Goal: Information Seeking & Learning: Learn about a topic

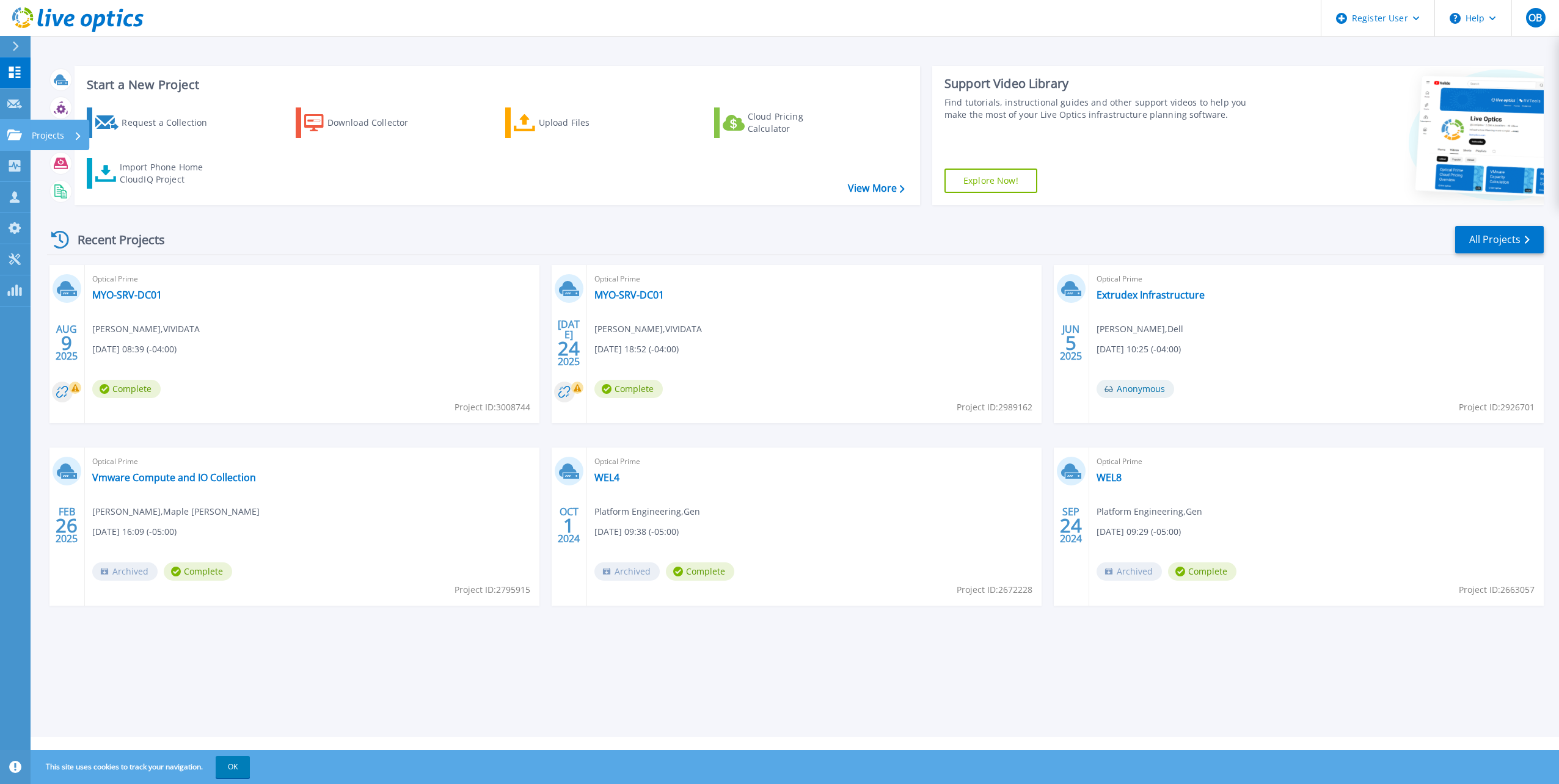
click at [20, 133] on icon at bounding box center [15, 134] width 15 height 11
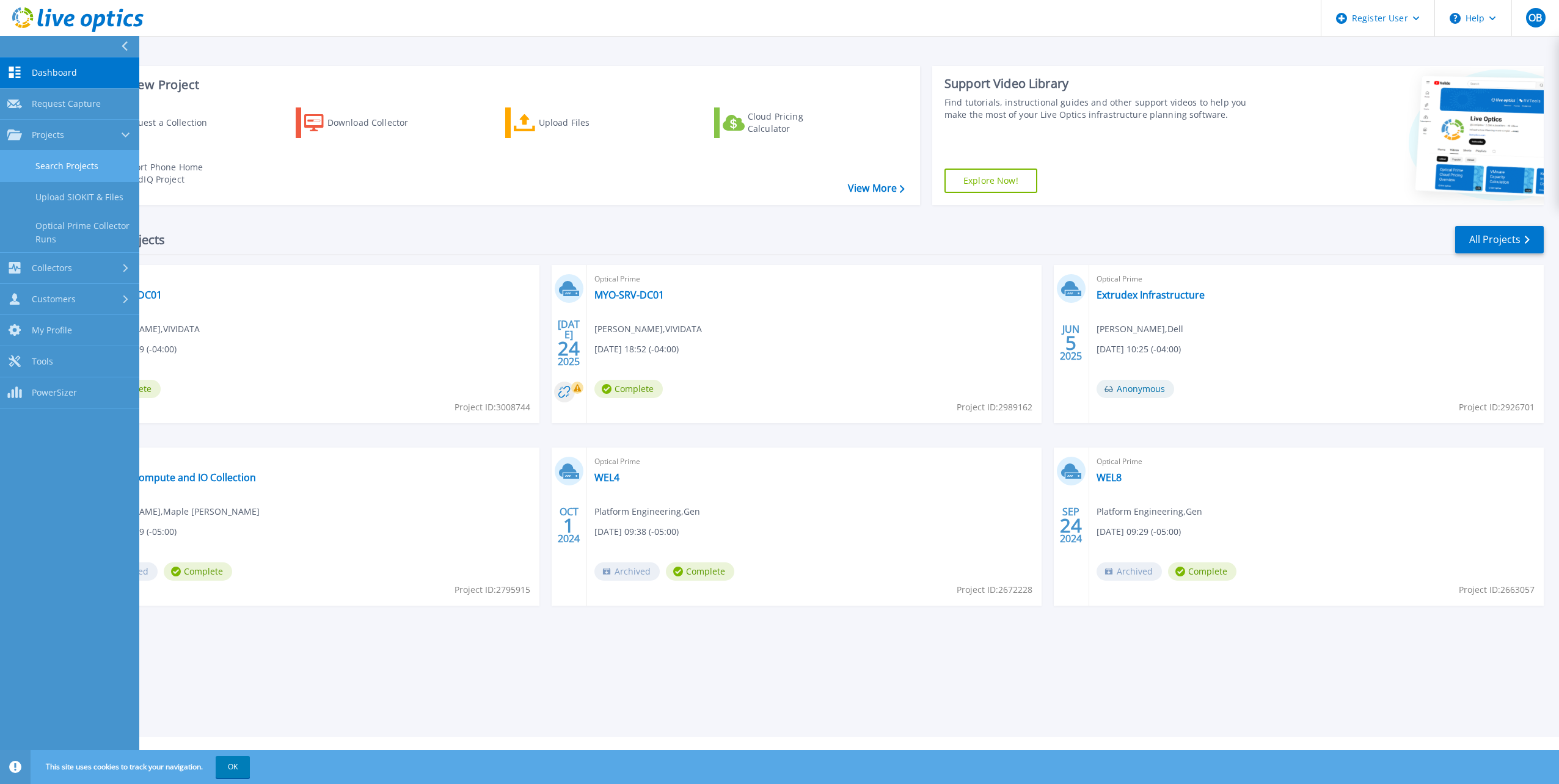
click at [75, 160] on link "Search Projects" at bounding box center [70, 167] width 139 height 32
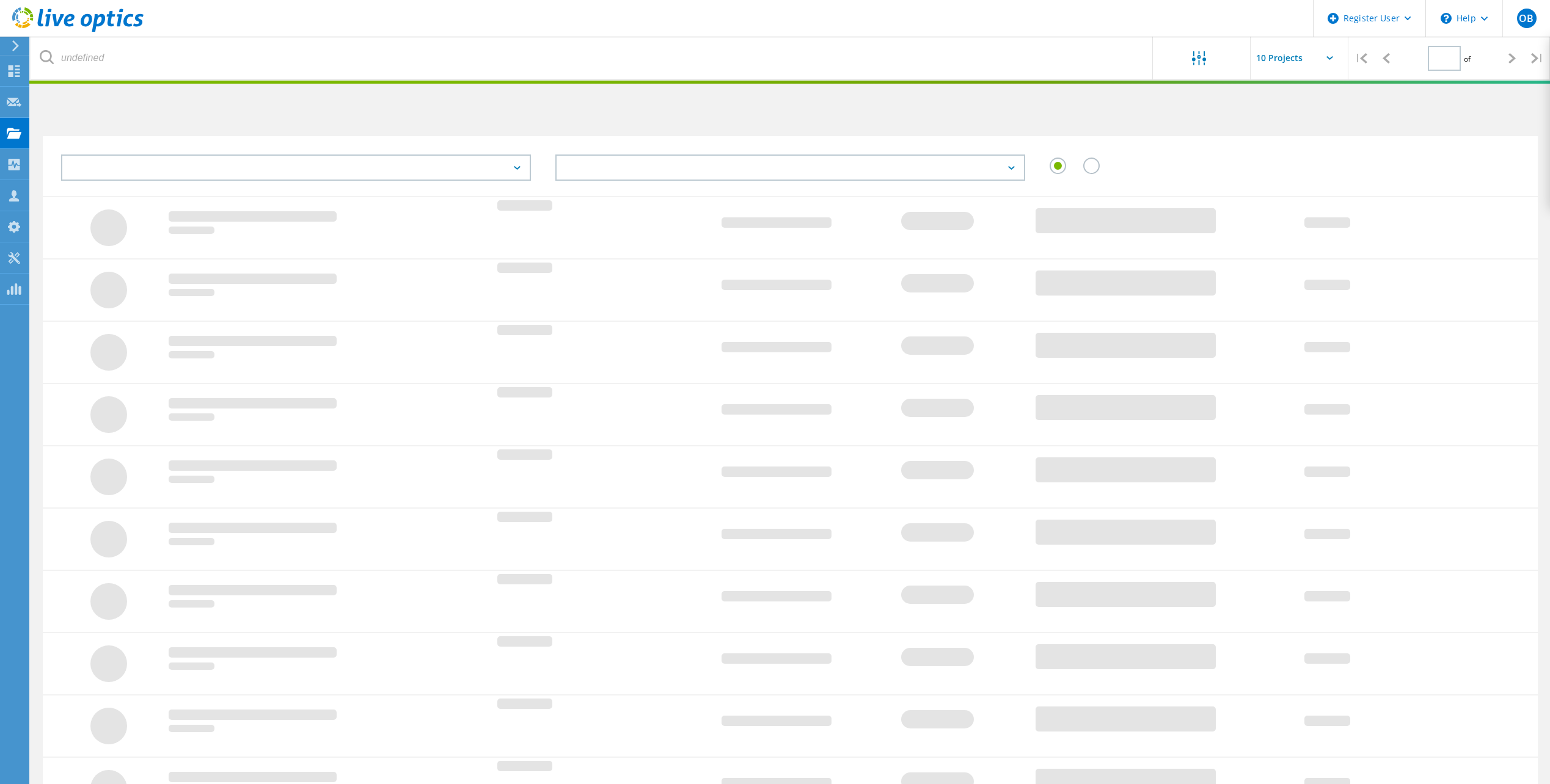
type input "1"
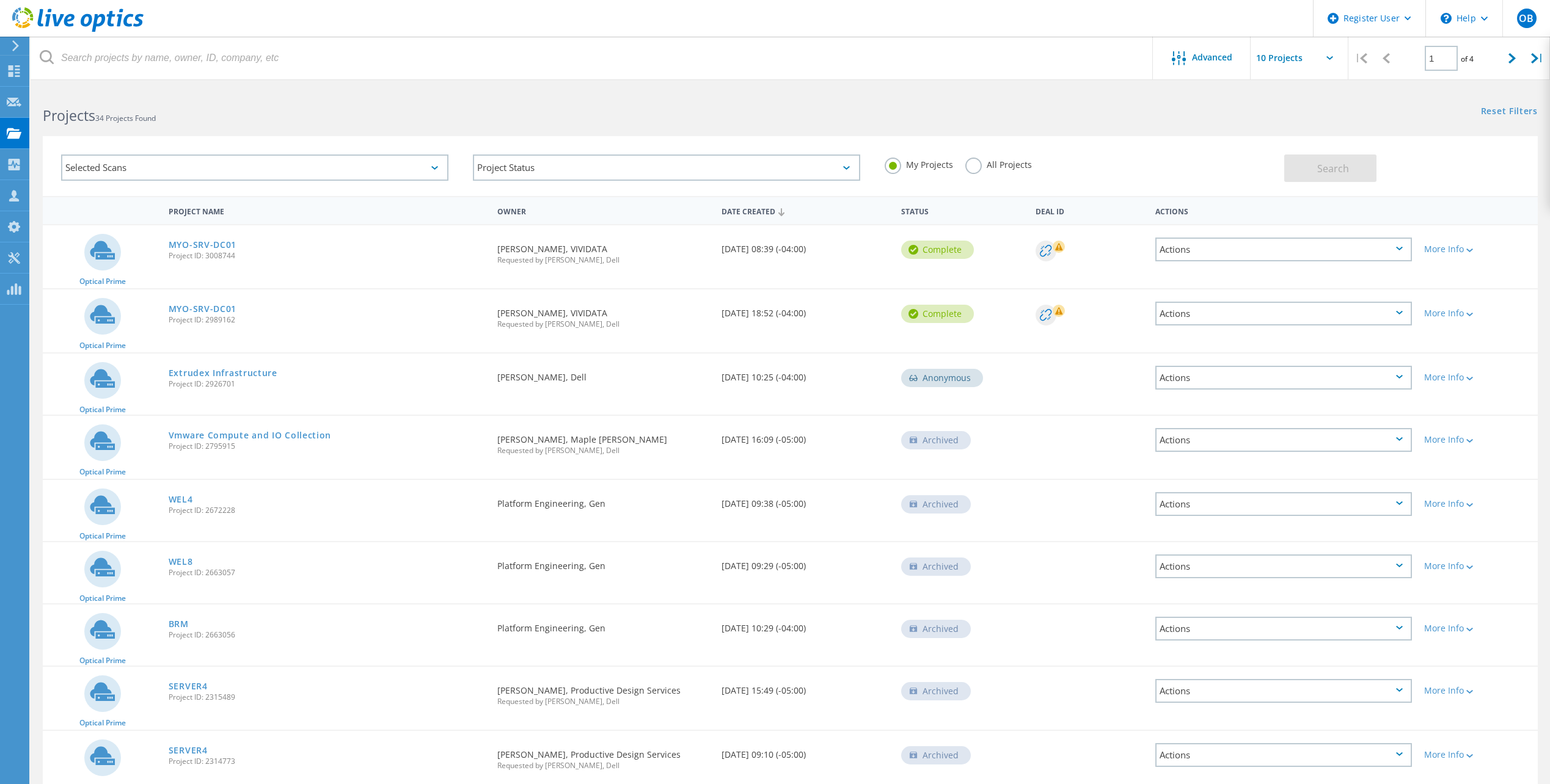
click at [977, 166] on label "All Projects" at bounding box center [998, 163] width 66 height 12
click at [0, 0] on input "All Projects" at bounding box center [0, 0] width 0 height 0
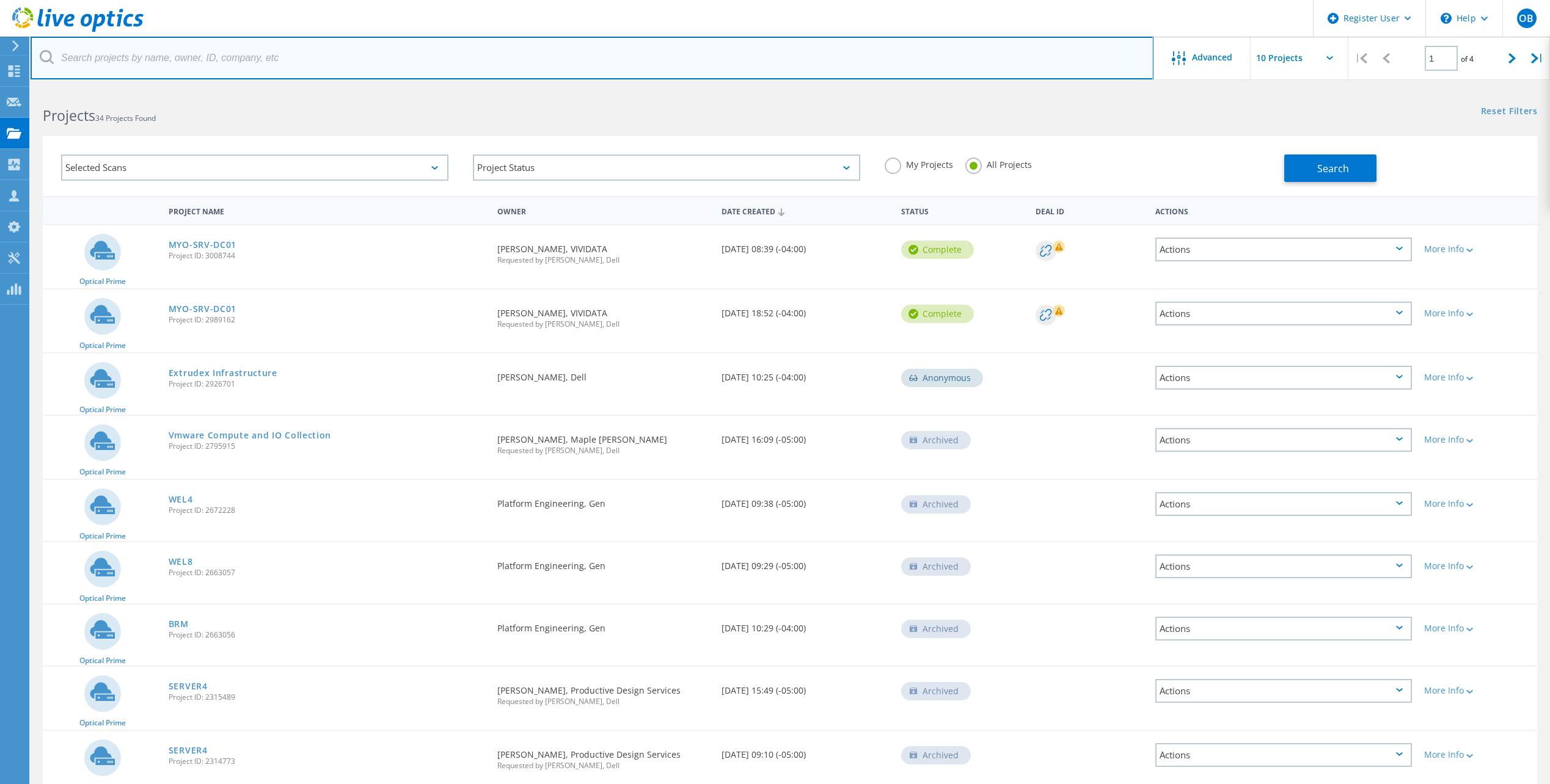
drag, startPoint x: 189, startPoint y: 66, endPoint x: 191, endPoint y: 60, distance: 6.3
click at [189, 66] on input "text" at bounding box center [592, 58] width 1123 height 43
type input "eckler"
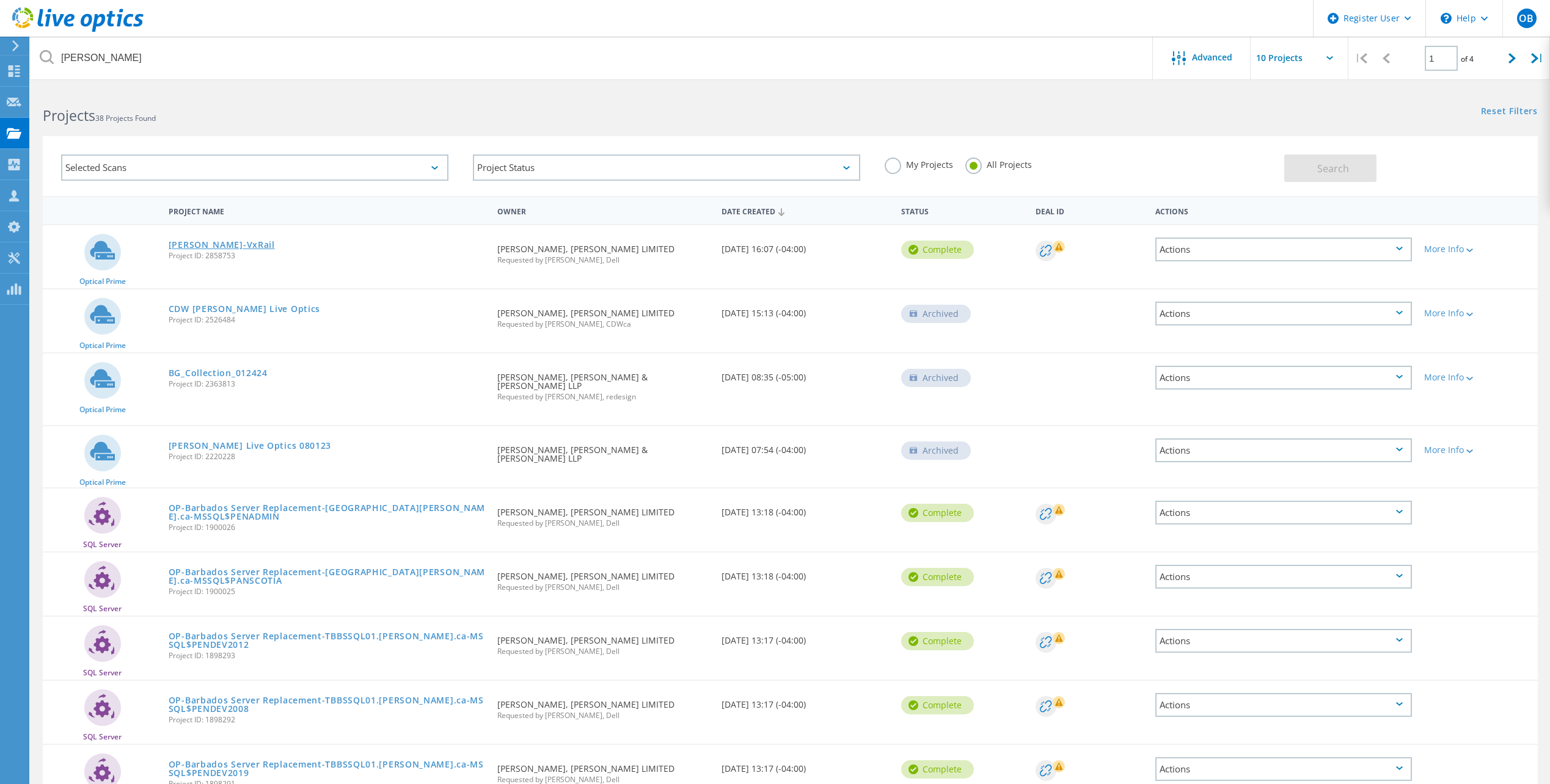
click at [206, 246] on link "[PERSON_NAME]-VxRail" at bounding box center [222, 245] width 106 height 8
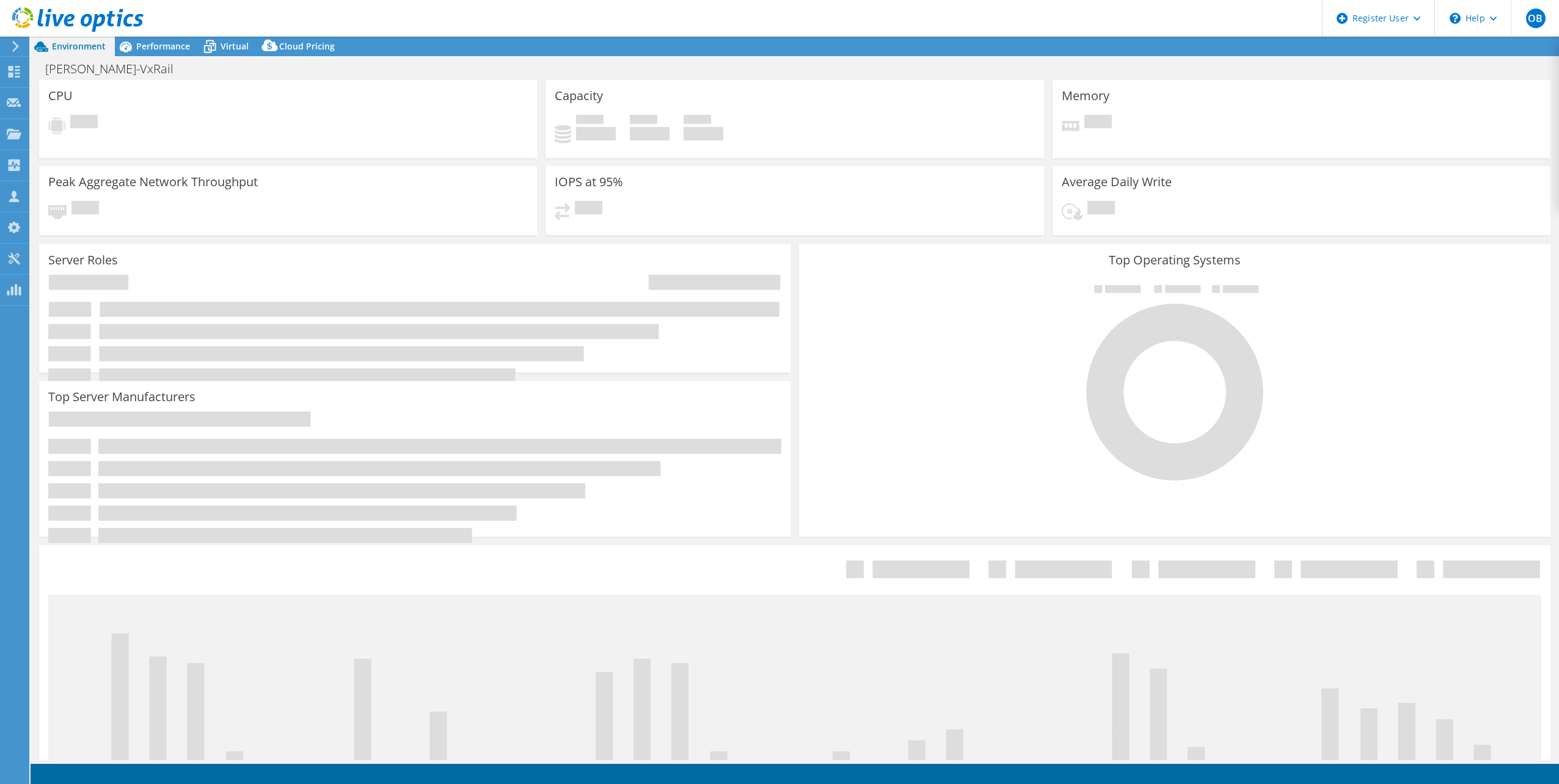
select select "USD"
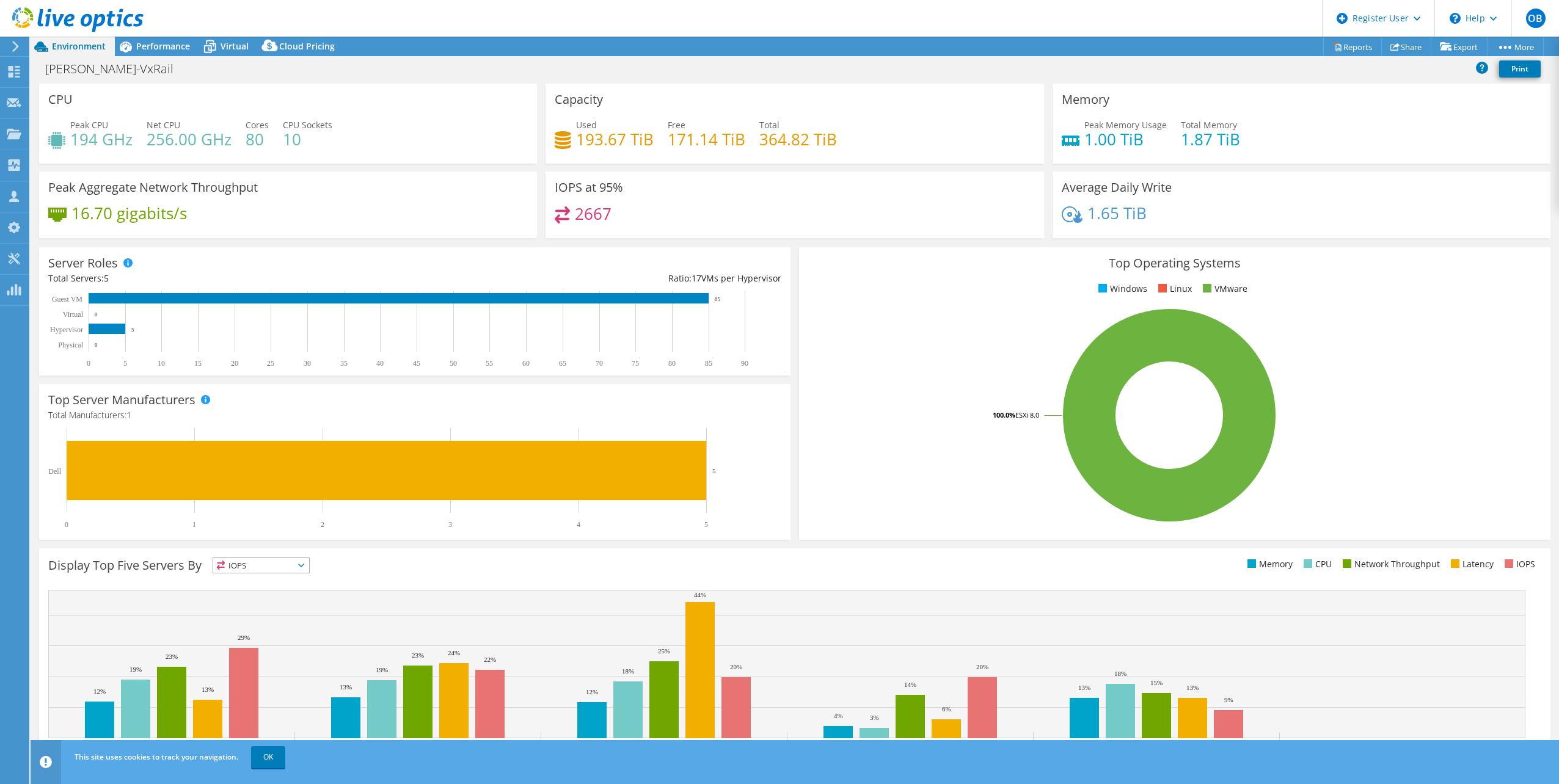
click at [583, 207] on h4 "2667" at bounding box center [593, 214] width 37 height 13
click at [170, 59] on div "[PERSON_NAME]-VxRail Print" at bounding box center [795, 68] width 1528 height 22
click at [170, 52] on div "Performance" at bounding box center [157, 46] width 85 height 20
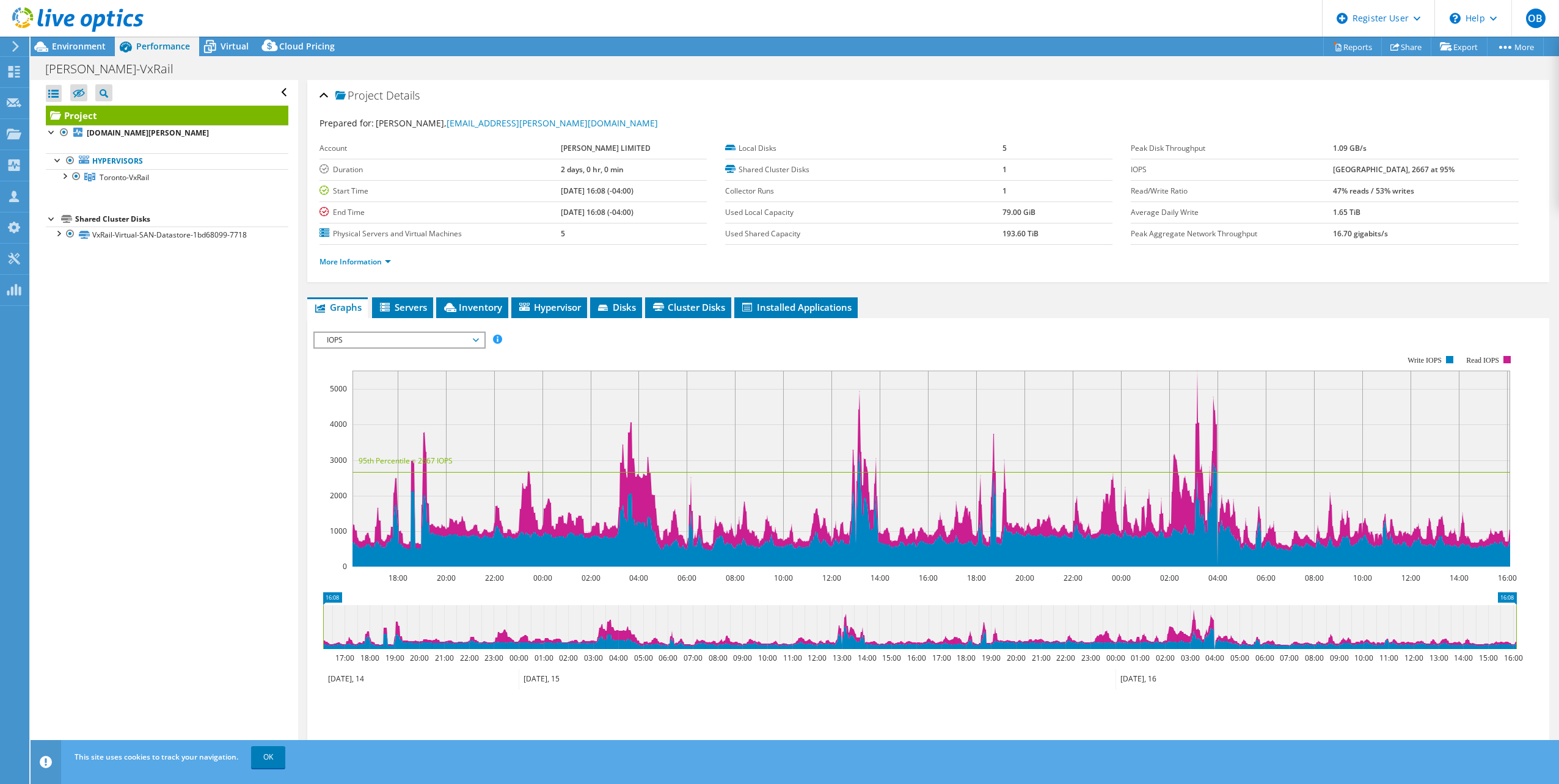
click at [392, 264] on li "More Information" at bounding box center [358, 262] width 79 height 13
click at [389, 261] on link "More Information" at bounding box center [355, 261] width 71 height 11
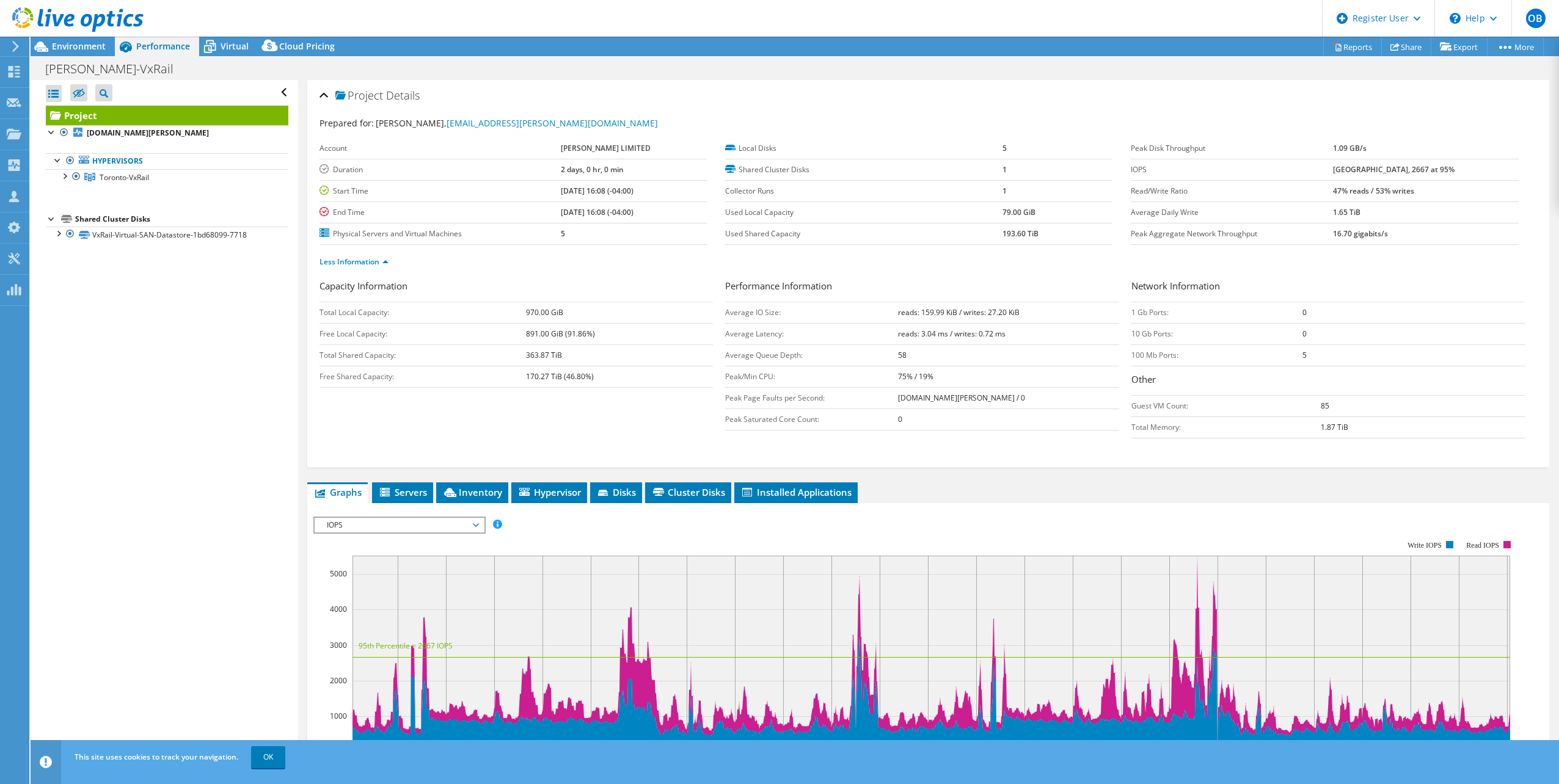
click at [1362, 174] on b "[GEOGRAPHIC_DATA], 2667 at 95%" at bounding box center [1394, 169] width 122 height 11
drag, startPoint x: 1362, startPoint y: 174, endPoint x: 1350, endPoint y: 174, distance: 12.0
click at [1333, 174] on label "IOPS" at bounding box center [1232, 169] width 202 height 12
drag, startPoint x: 1445, startPoint y: 171, endPoint x: 1352, endPoint y: 169, distance: 93.0
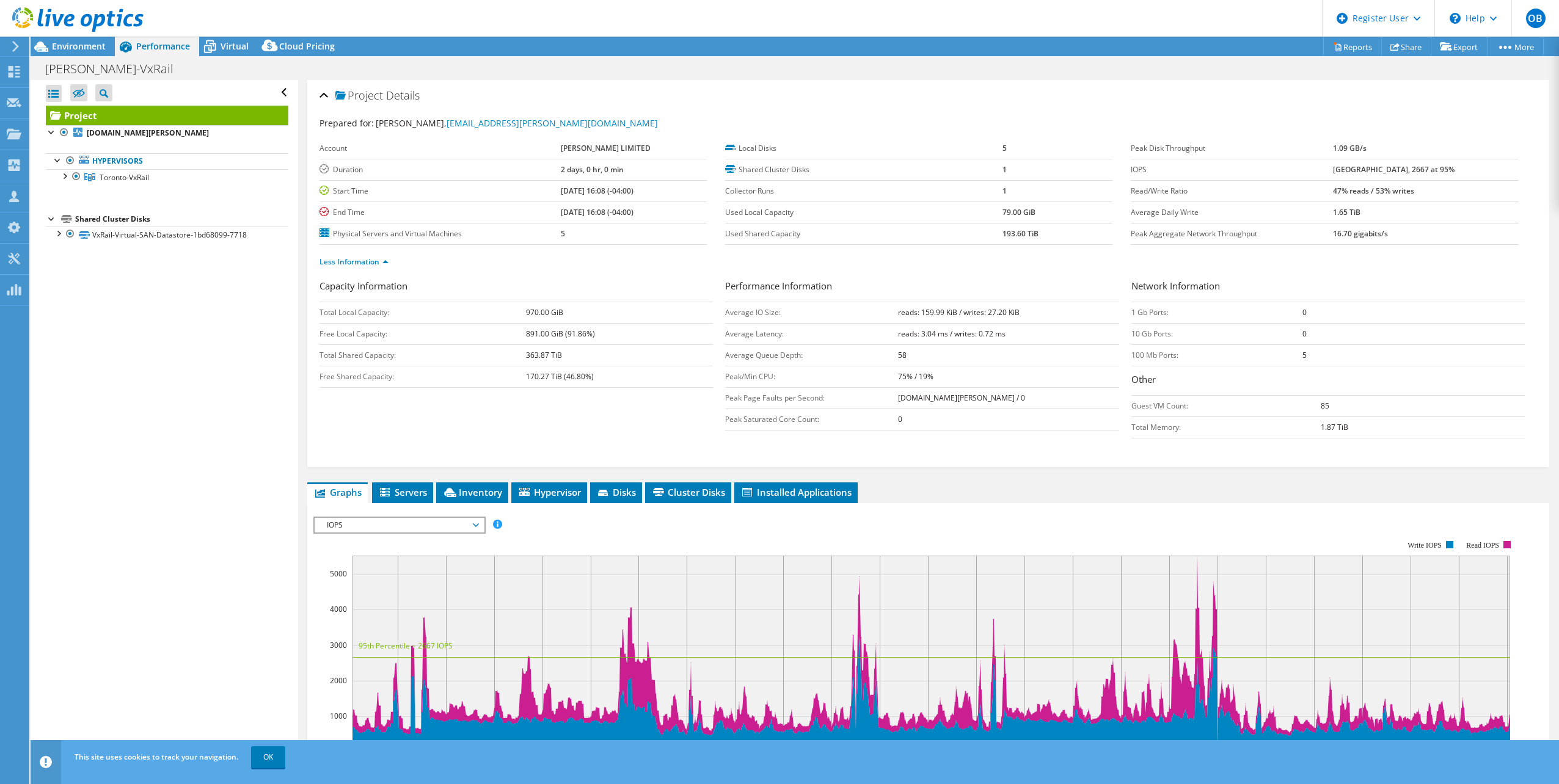
click at [1352, 169] on tr "IOPS 5519 at [GEOGRAPHIC_DATA], 2667 at 95%" at bounding box center [1324, 169] width 387 height 22
drag, startPoint x: 1352, startPoint y: 169, endPoint x: 1288, endPoint y: 186, distance: 66.2
click at [1288, 186] on label "Read/Write Ratio" at bounding box center [1232, 191] width 202 height 12
click at [1358, 173] on b "[GEOGRAPHIC_DATA], 2667 at 95%" at bounding box center [1394, 169] width 122 height 11
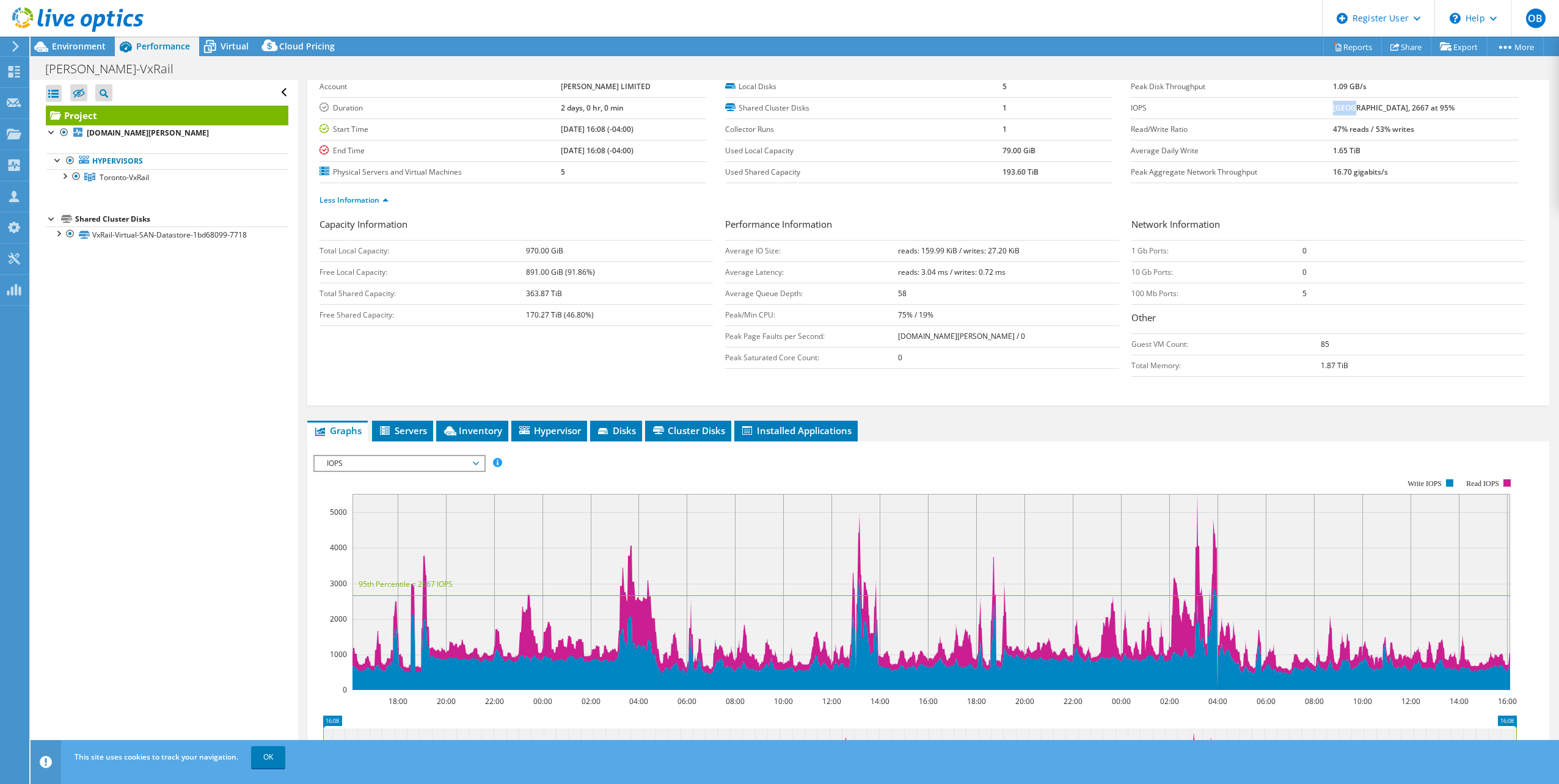
scroll to position [245, 0]
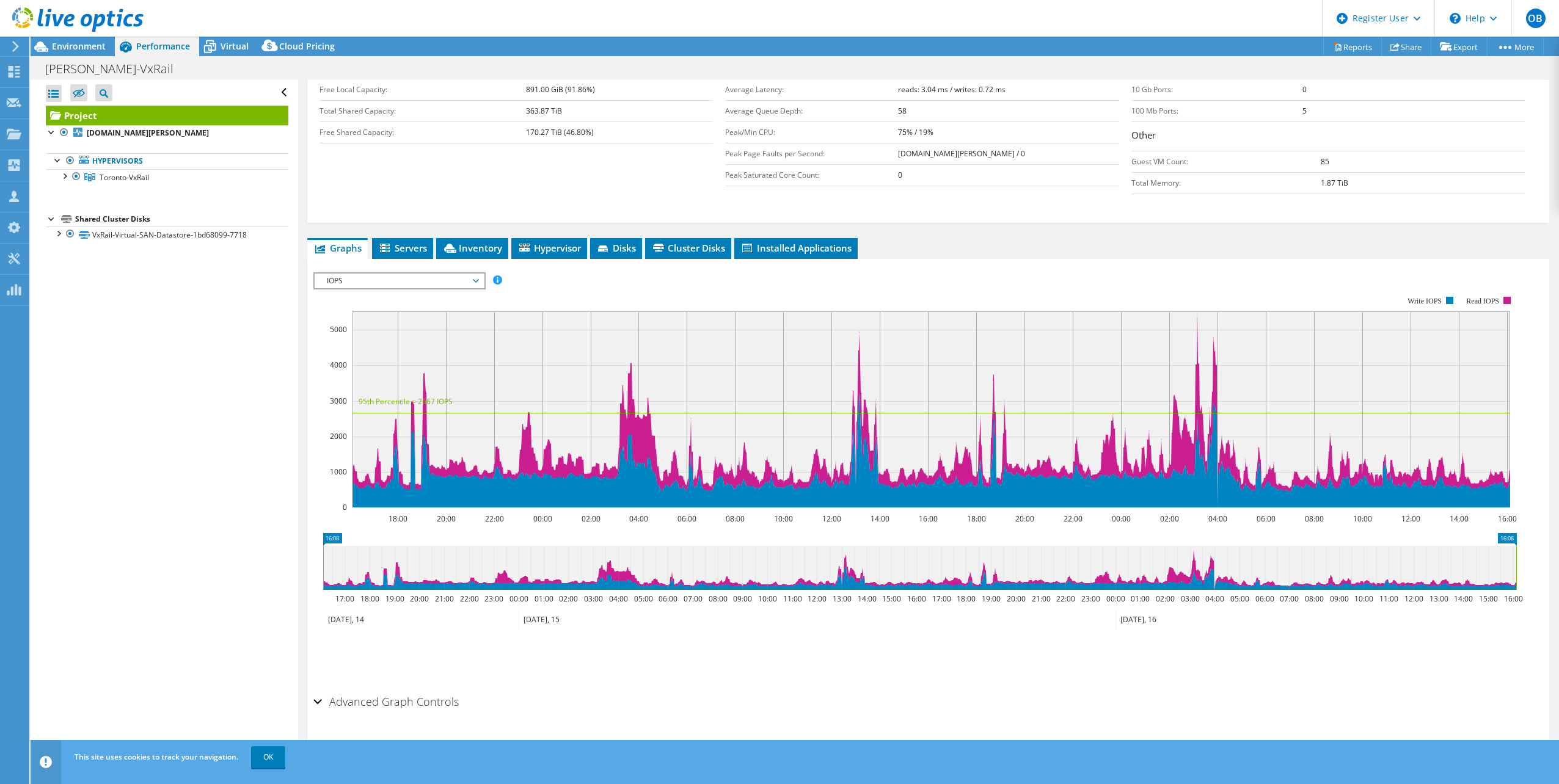
click at [474, 280] on span "IOPS" at bounding box center [399, 281] width 157 height 15
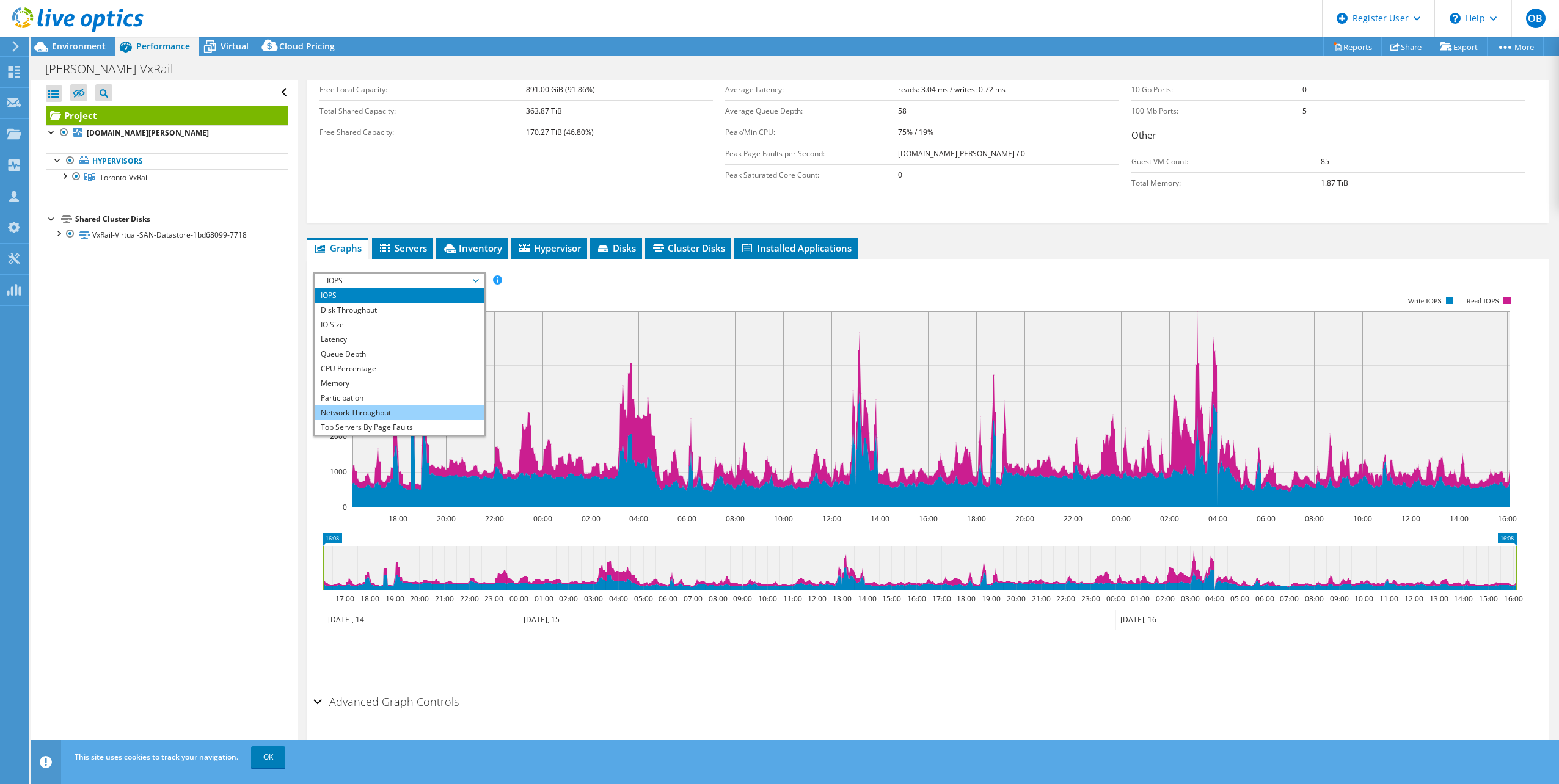
scroll to position [44, 0]
click at [370, 425] on li "All" at bounding box center [399, 428] width 169 height 15
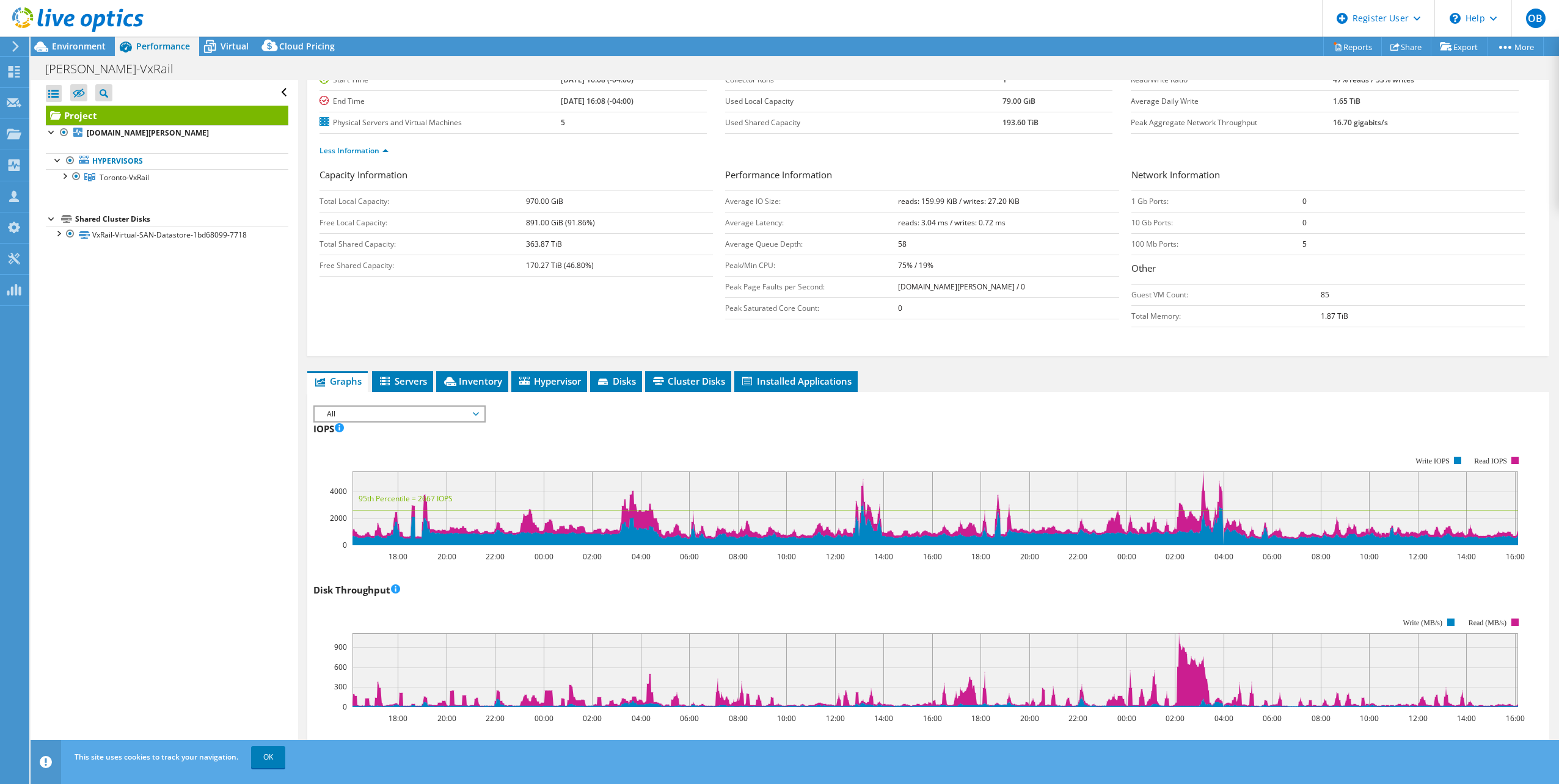
scroll to position [0, 0]
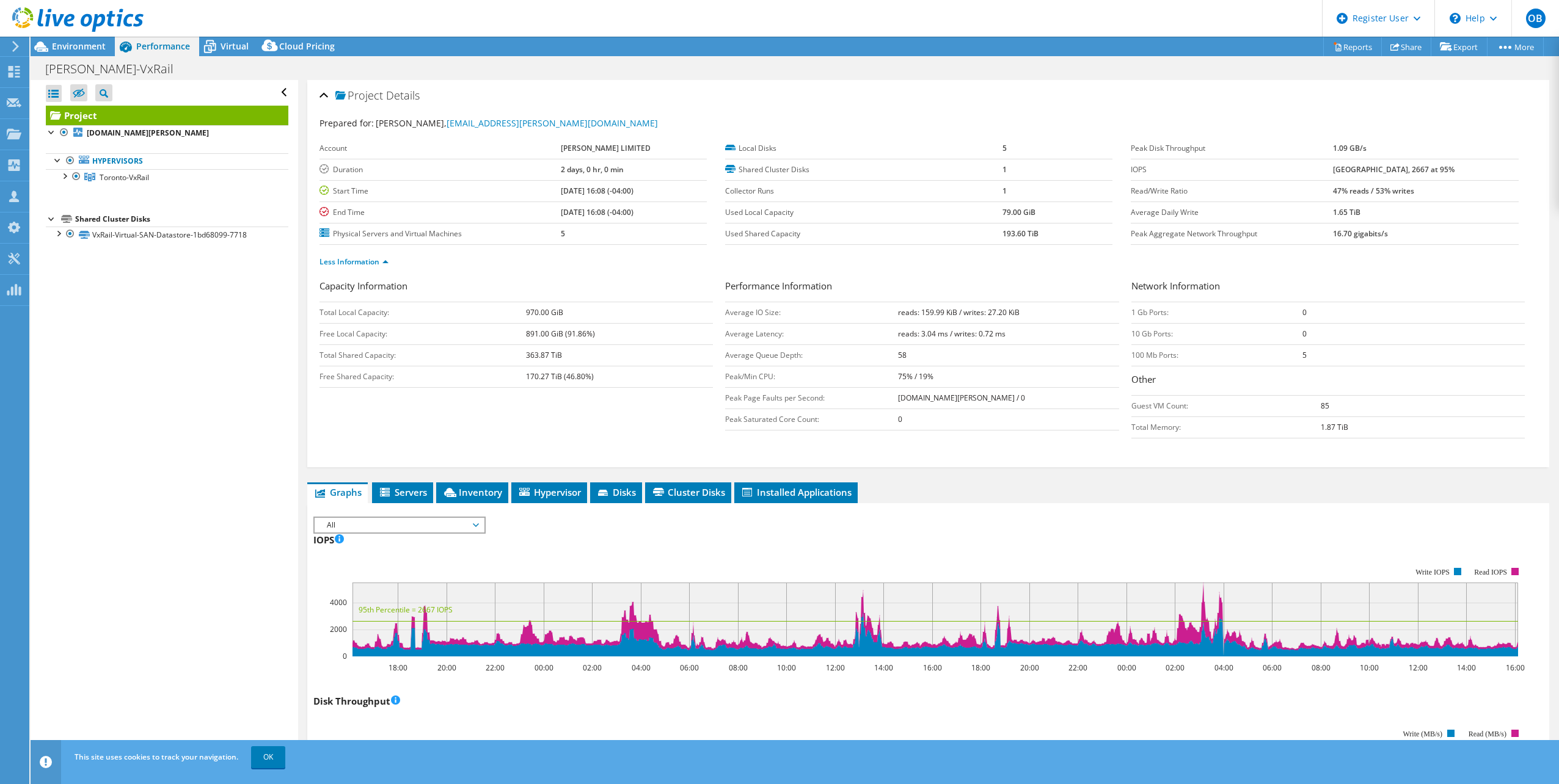
click at [1362, 173] on b "[GEOGRAPHIC_DATA], 2667 at 95%" at bounding box center [1394, 169] width 122 height 11
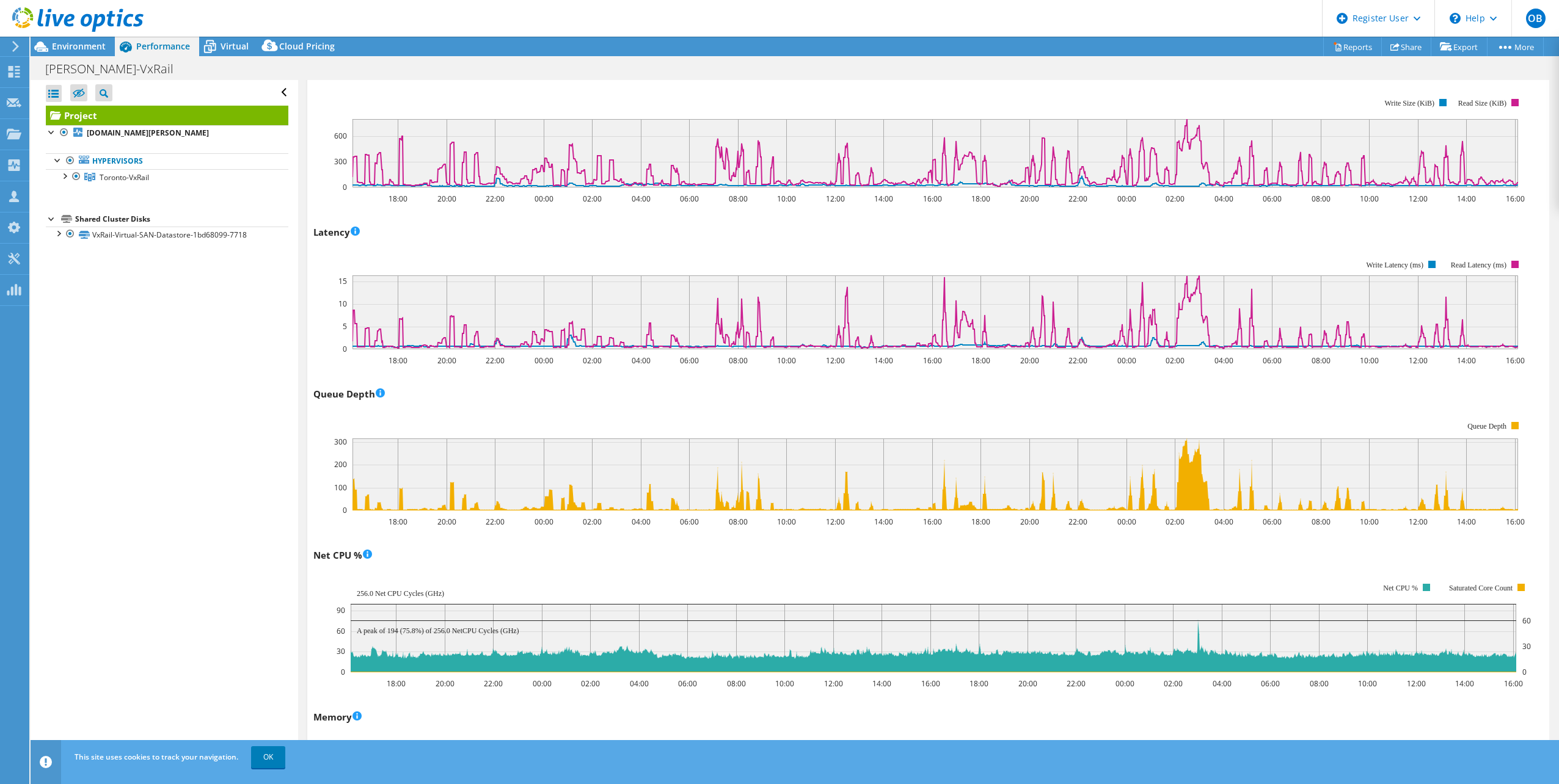
scroll to position [794, 0]
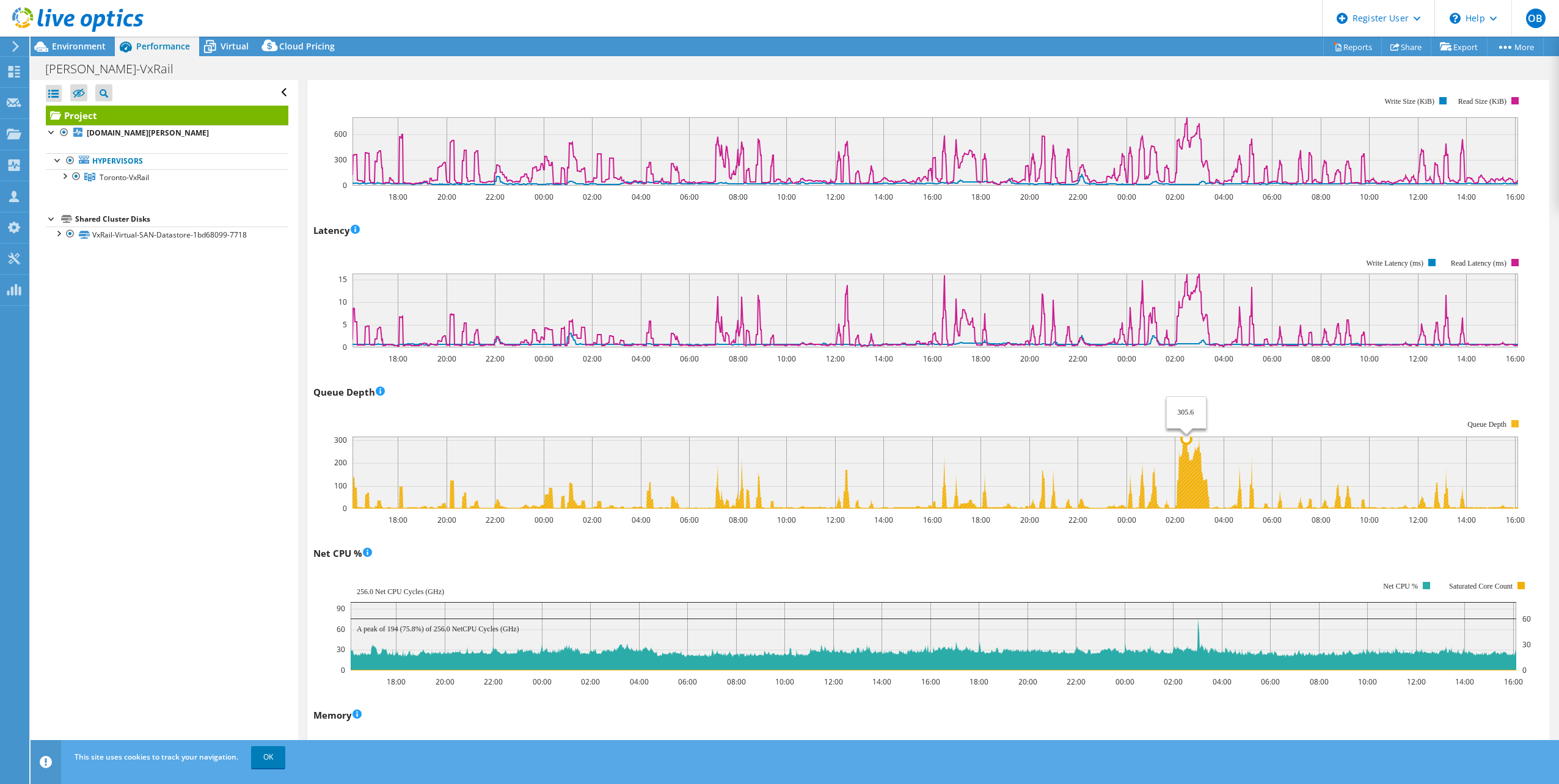
drag, startPoint x: 1186, startPoint y: 453, endPoint x: 1081, endPoint y: 488, distance: 110.7
click at [1081, 488] on rect at bounding box center [935, 472] width 1166 height 72
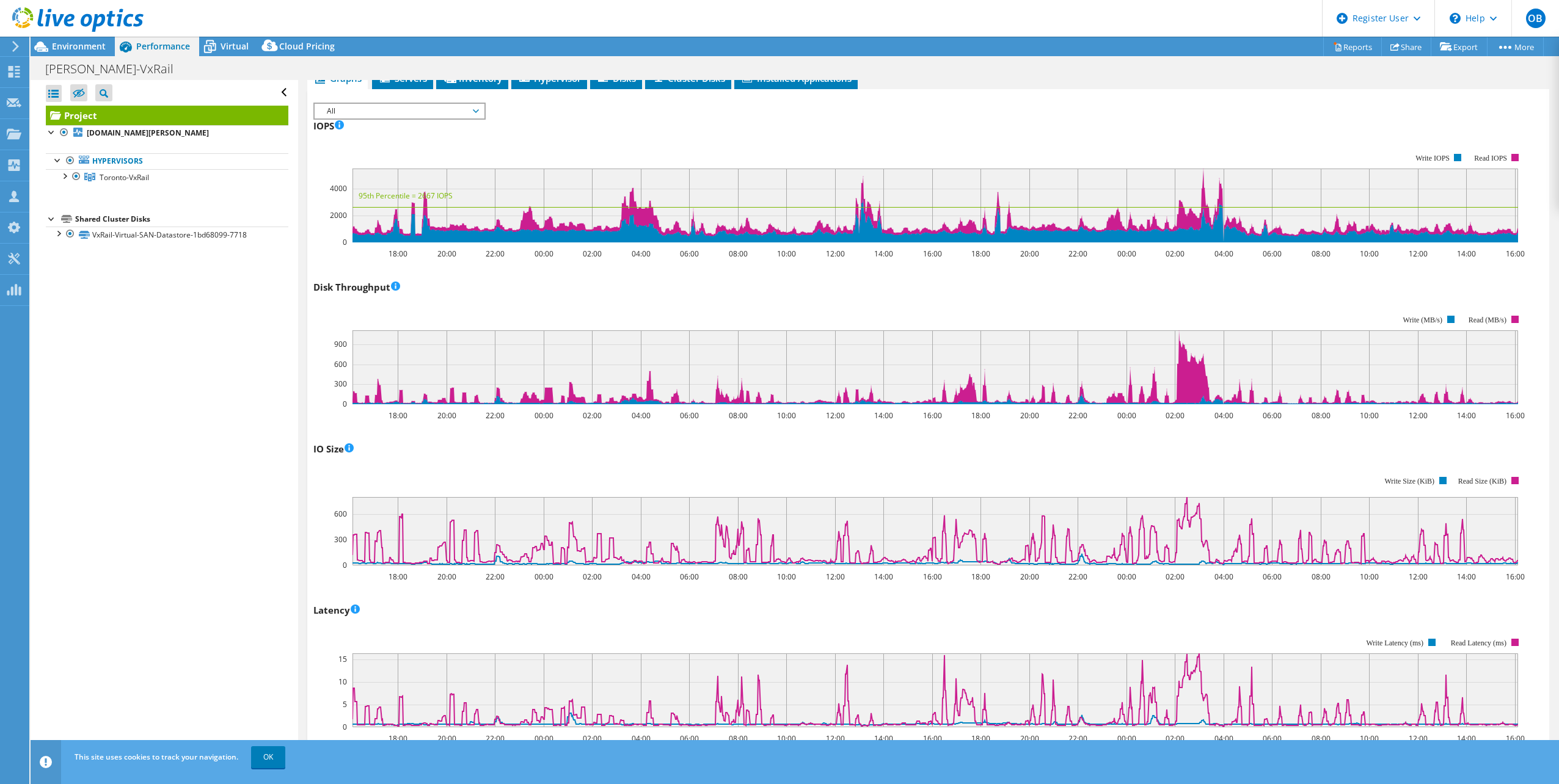
scroll to position [122, 0]
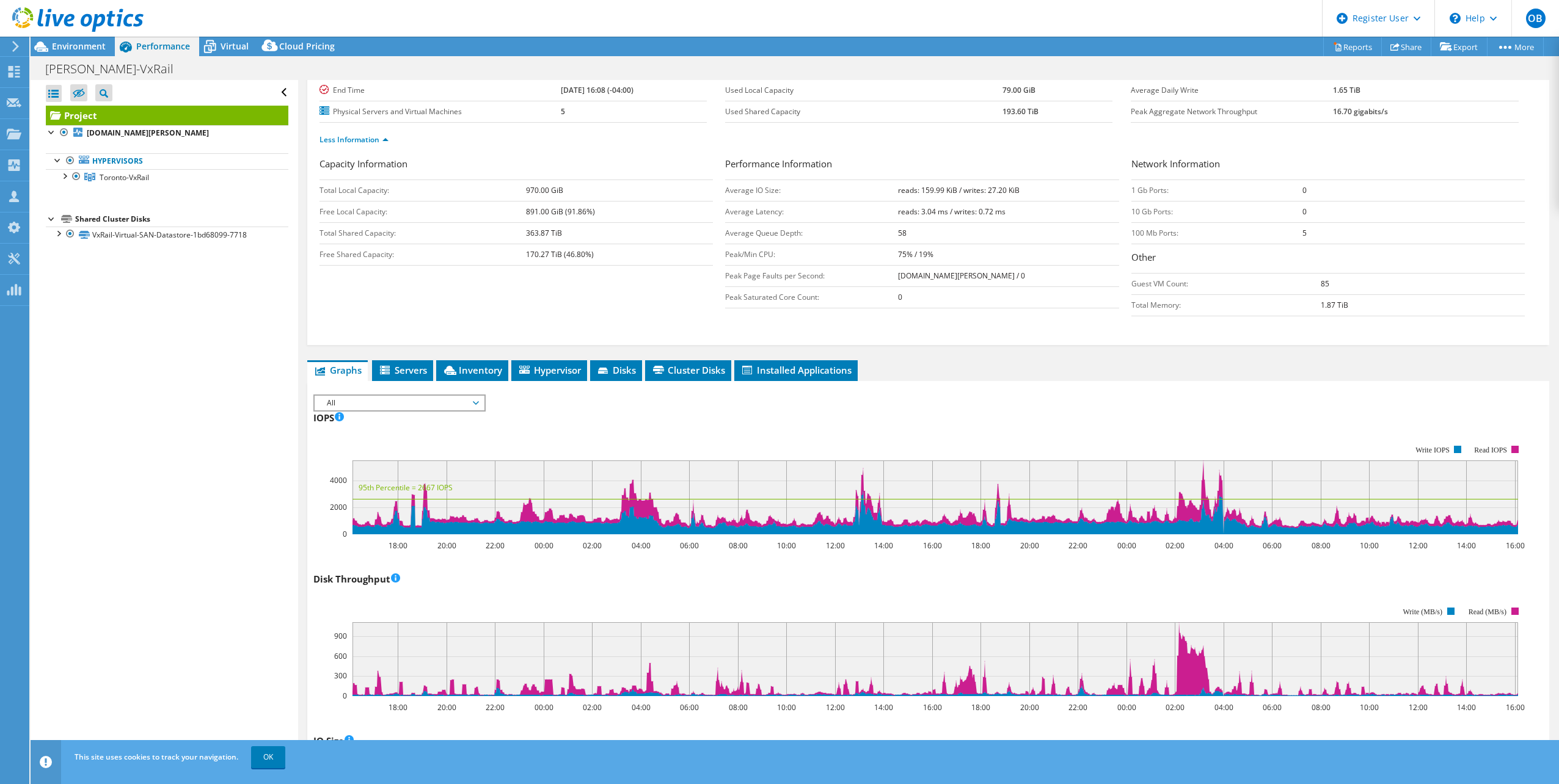
click at [452, 395] on div "All IOPS Disk Throughput IO Size Latency Queue Depth CPU Percentage Memory Page…" at bounding box center [400, 403] width 173 height 17
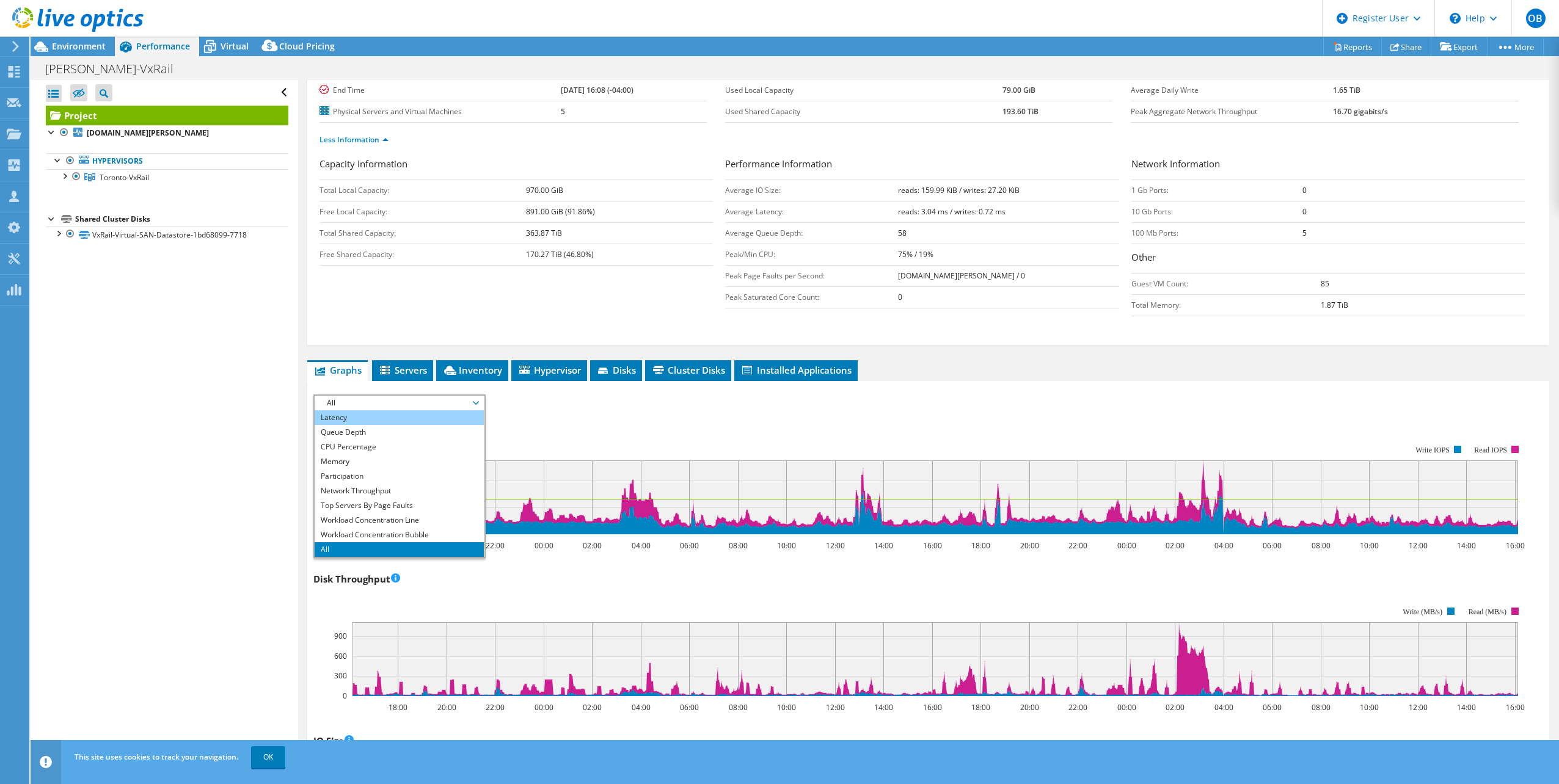
click at [417, 421] on li "Latency" at bounding box center [399, 418] width 169 height 15
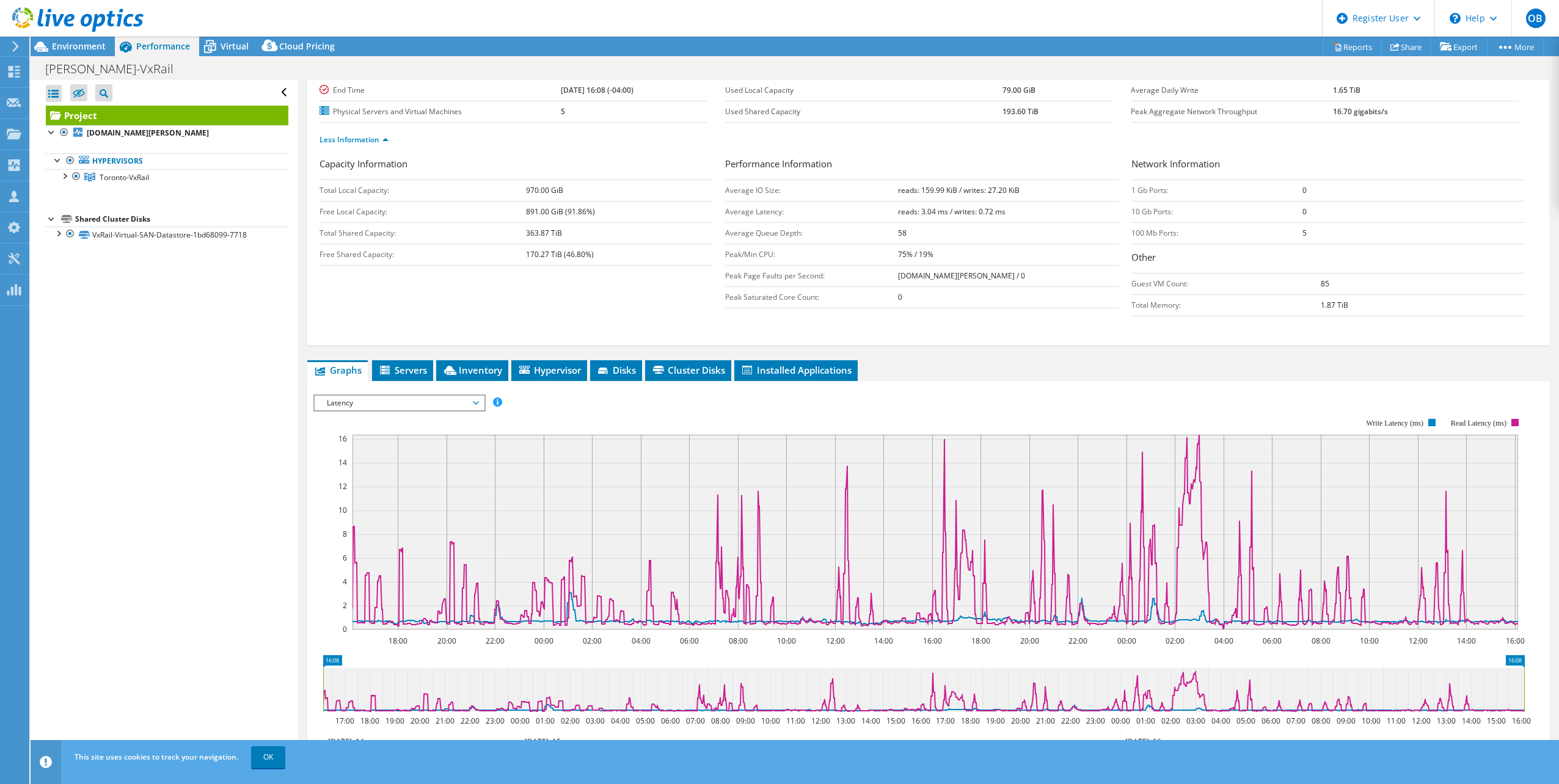
drag, startPoint x: 345, startPoint y: 442, endPoint x: 425, endPoint y: 450, distance: 80.4
click at [425, 450] on icon "18:00 20:00 22:00 00:00 02:00 04:00 06:00 08:00 10:00 12:00 14:00 16:00 18:00 2…" at bounding box center [923, 523] width 1220 height 245
drag, startPoint x: 341, startPoint y: 538, endPoint x: 358, endPoint y: 529, distance: 19.2
click at [358, 529] on icon "18:00 20:00 22:00 00:00 02:00 04:00 06:00 08:00 10:00 12:00 14:00 16:00 18:00 2…" at bounding box center [923, 523] width 1220 height 245
click at [1530, 696] on icon "16:08 16:08 17:00 18:00 19:00 20:00 21:00 22:00 23:00 00:00 01:00 02:00 03:00 0…" at bounding box center [923, 704] width 1220 height 98
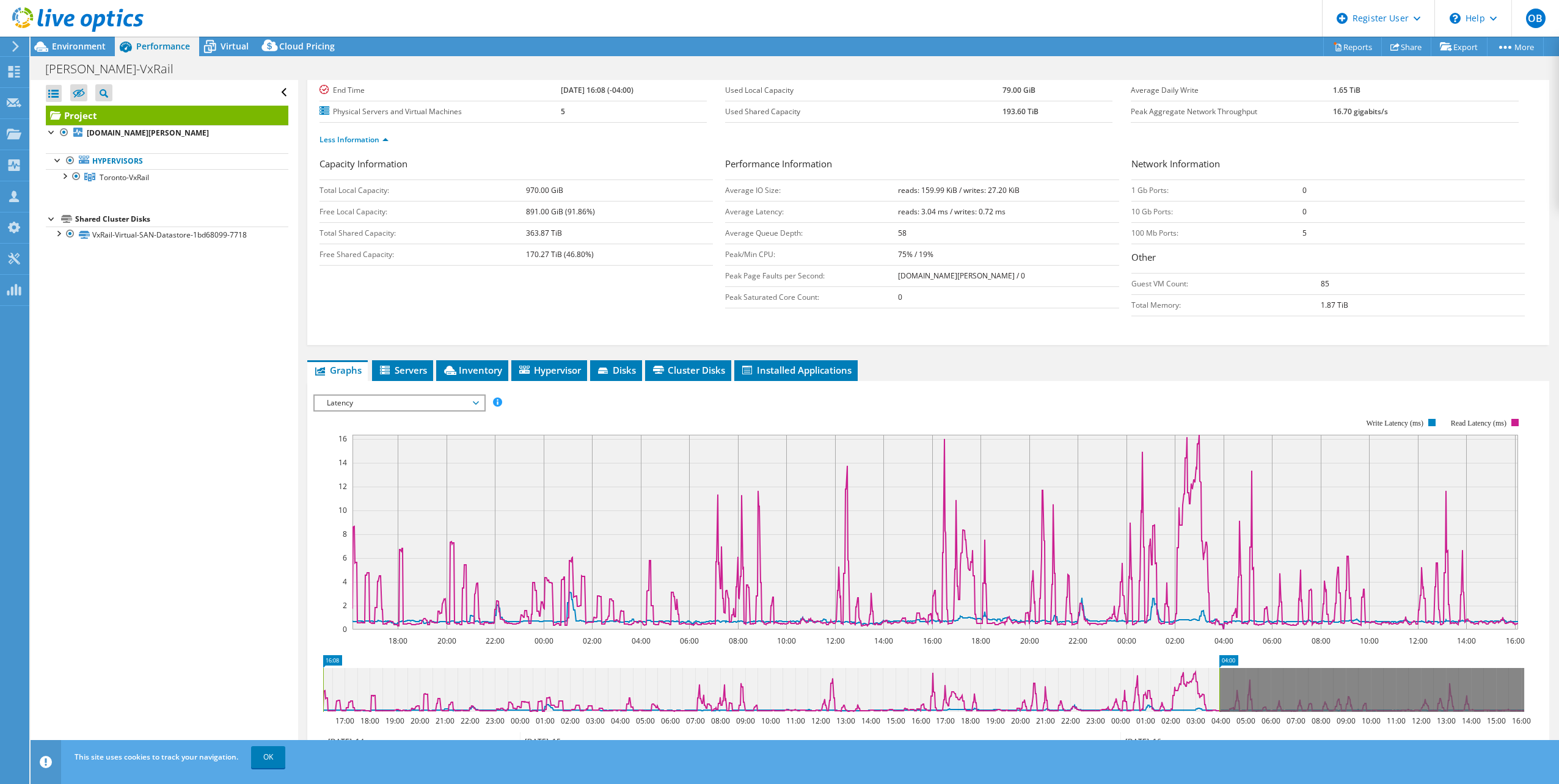
drag, startPoint x: 1523, startPoint y: 699, endPoint x: 1216, endPoint y: 669, distance: 308.5
click at [1217, 669] on rect at bounding box center [1220, 690] width 5 height 44
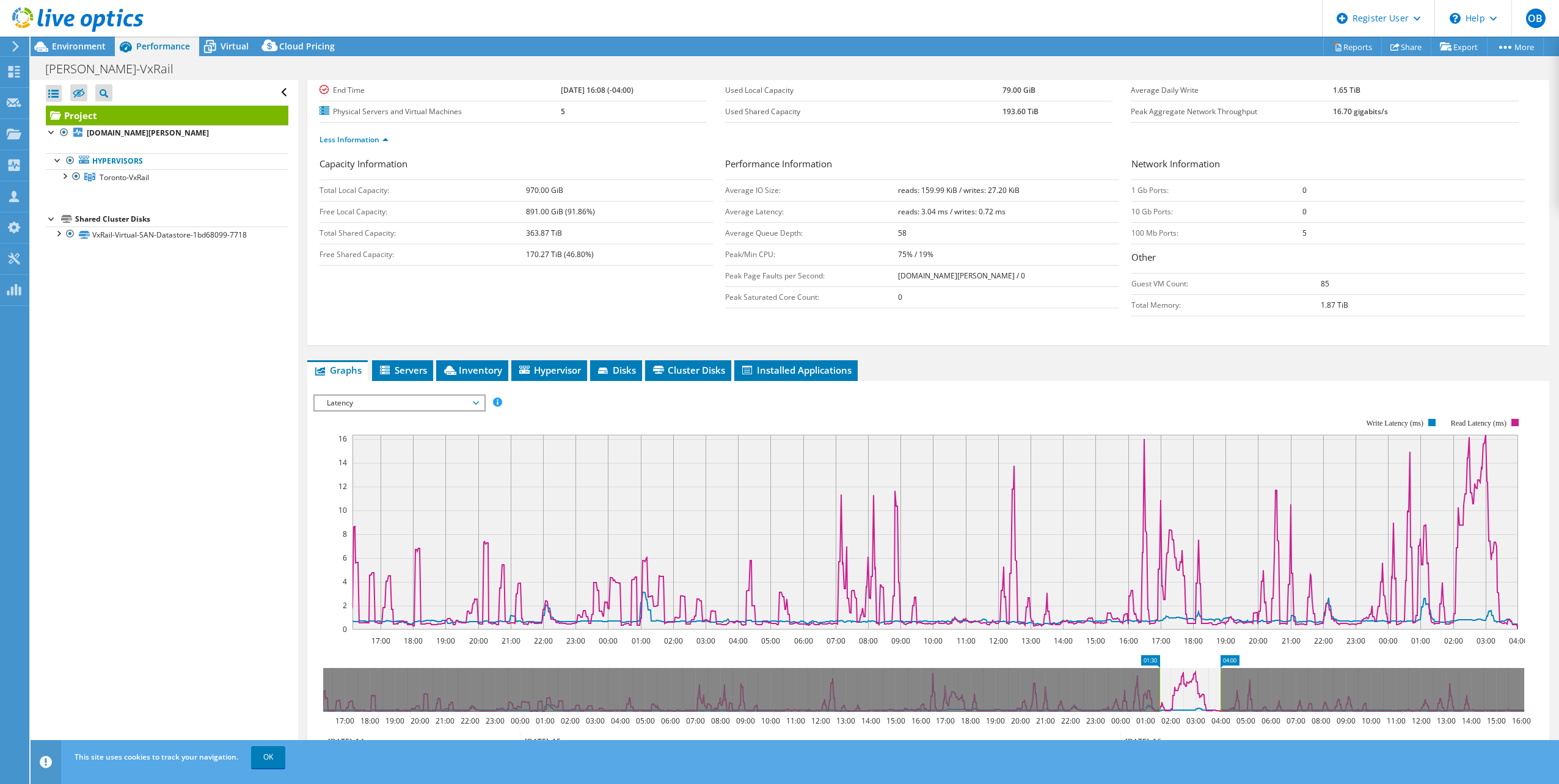
drag, startPoint x: 324, startPoint y: 695, endPoint x: 1161, endPoint y: 749, distance: 838.7
click at [1161, 749] on div "OB Dell User [PERSON_NAME] [PERSON_NAME][EMAIL_ADDRESS][PERSON_NAME][DOMAIN_NAM…" at bounding box center [779, 392] width 1559 height 784
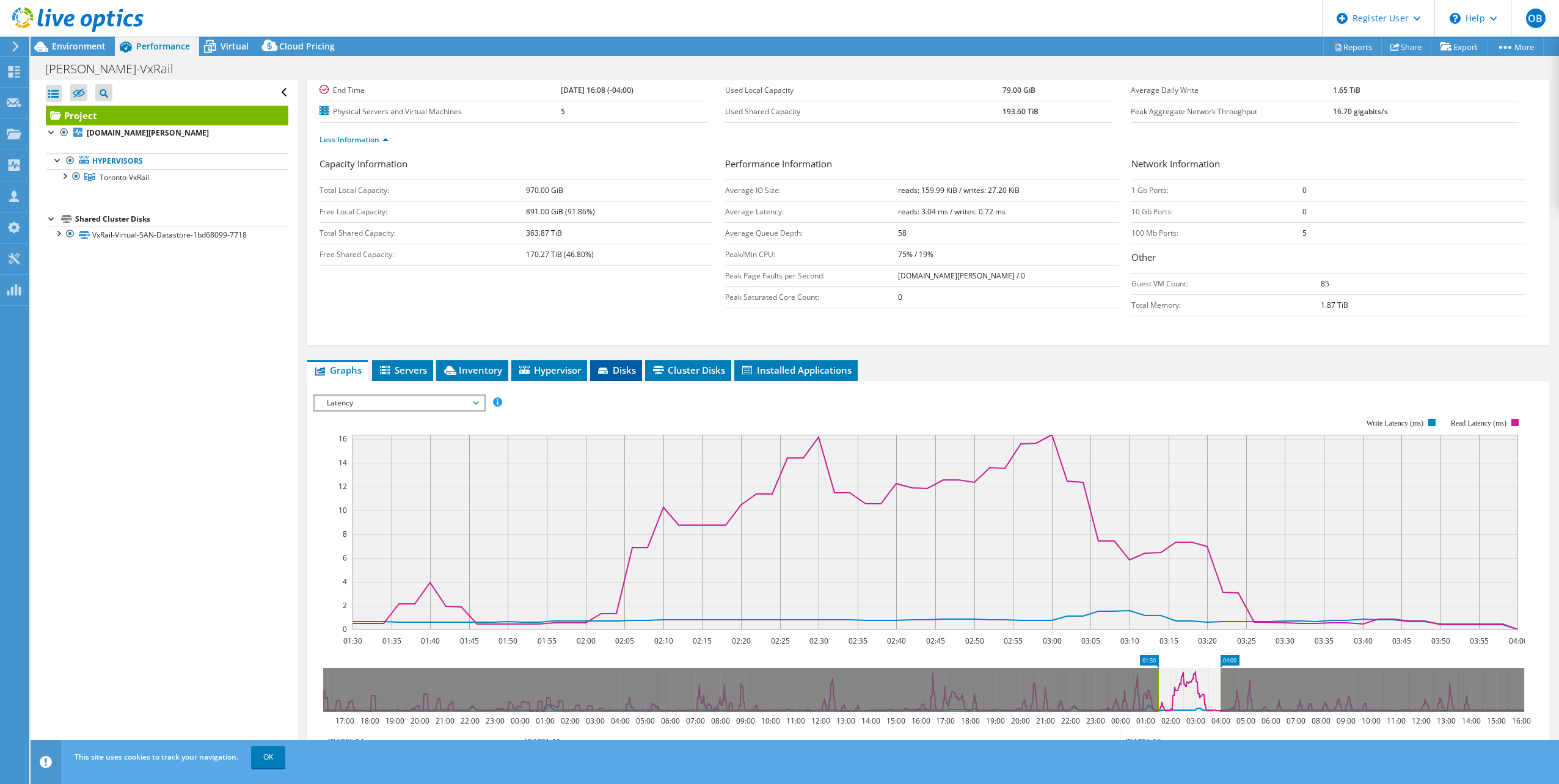
click at [633, 370] on span "Disks" at bounding box center [616, 370] width 40 height 12
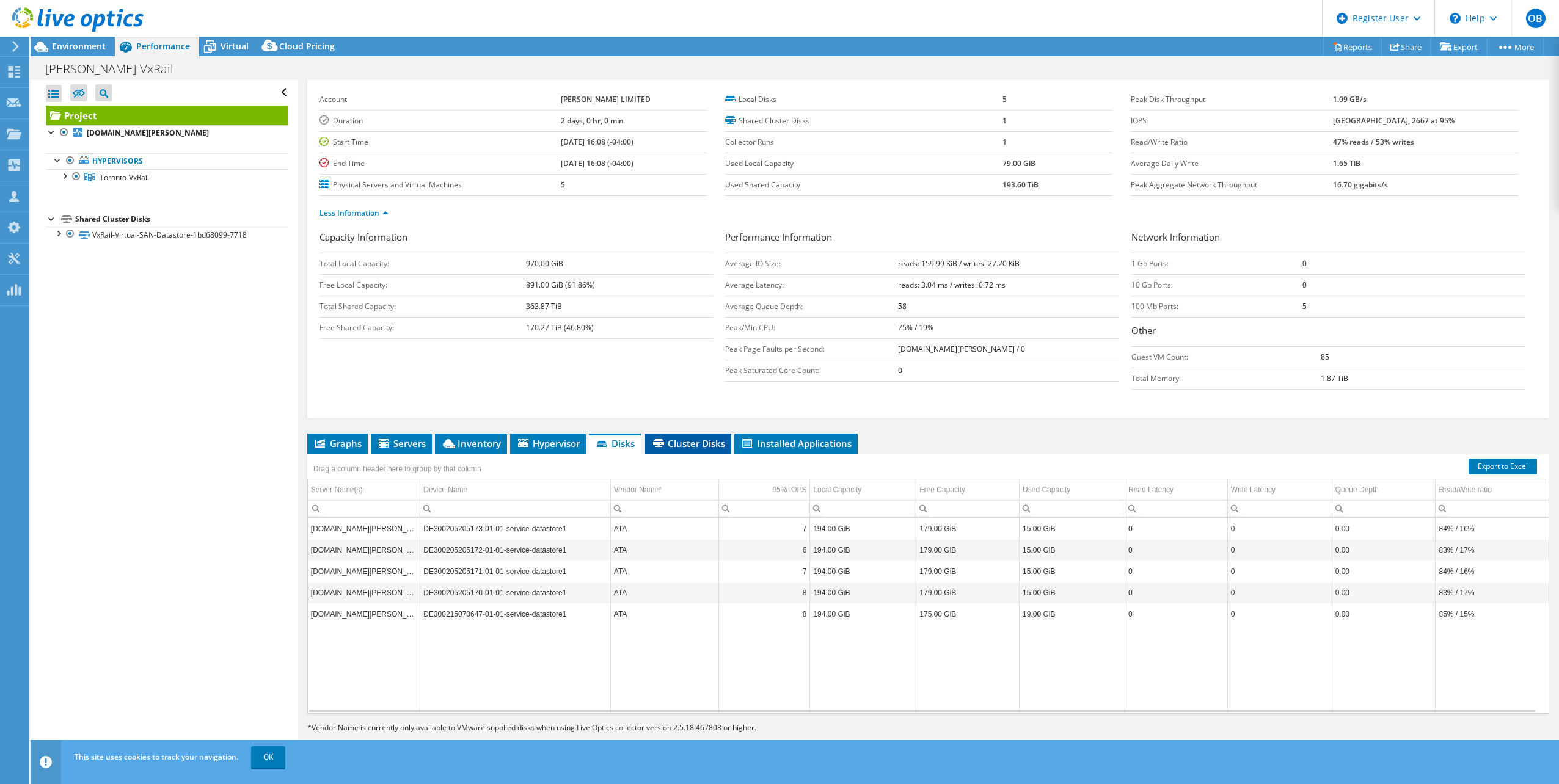
click at [694, 445] on span "Cluster Disks" at bounding box center [688, 443] width 74 height 12
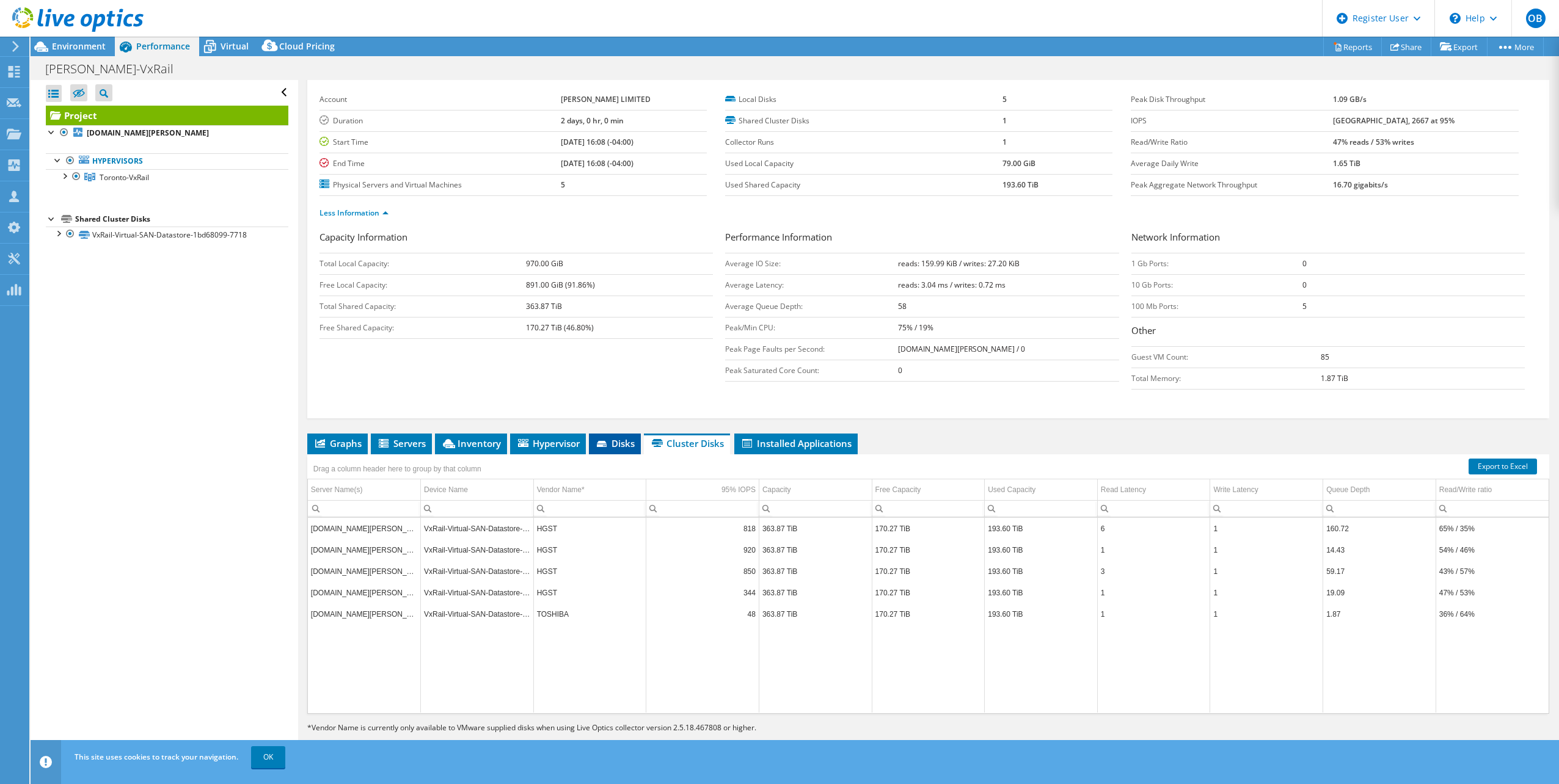
click at [621, 449] on span "Disks" at bounding box center [615, 443] width 40 height 12
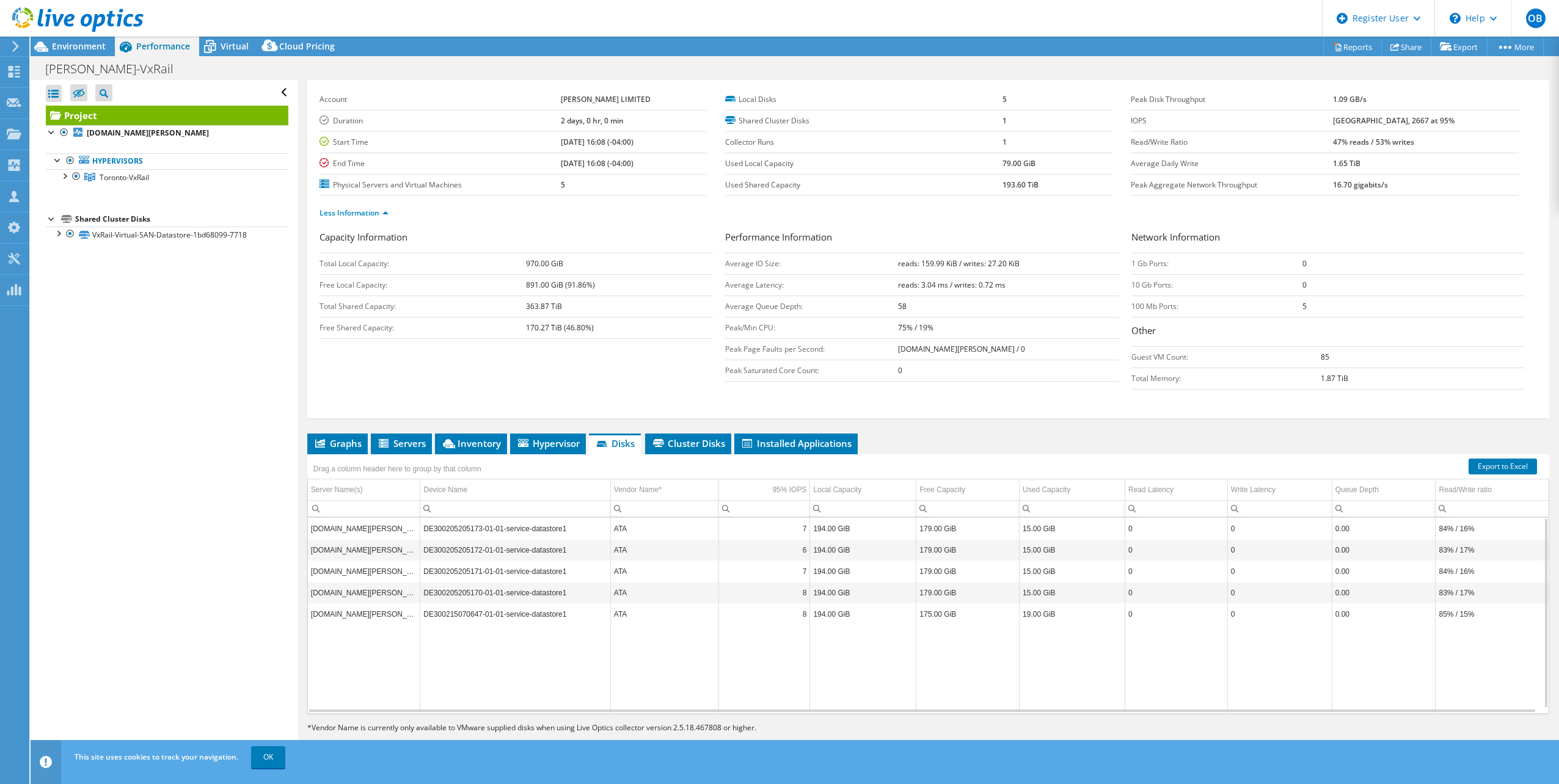
scroll to position [0, 0]
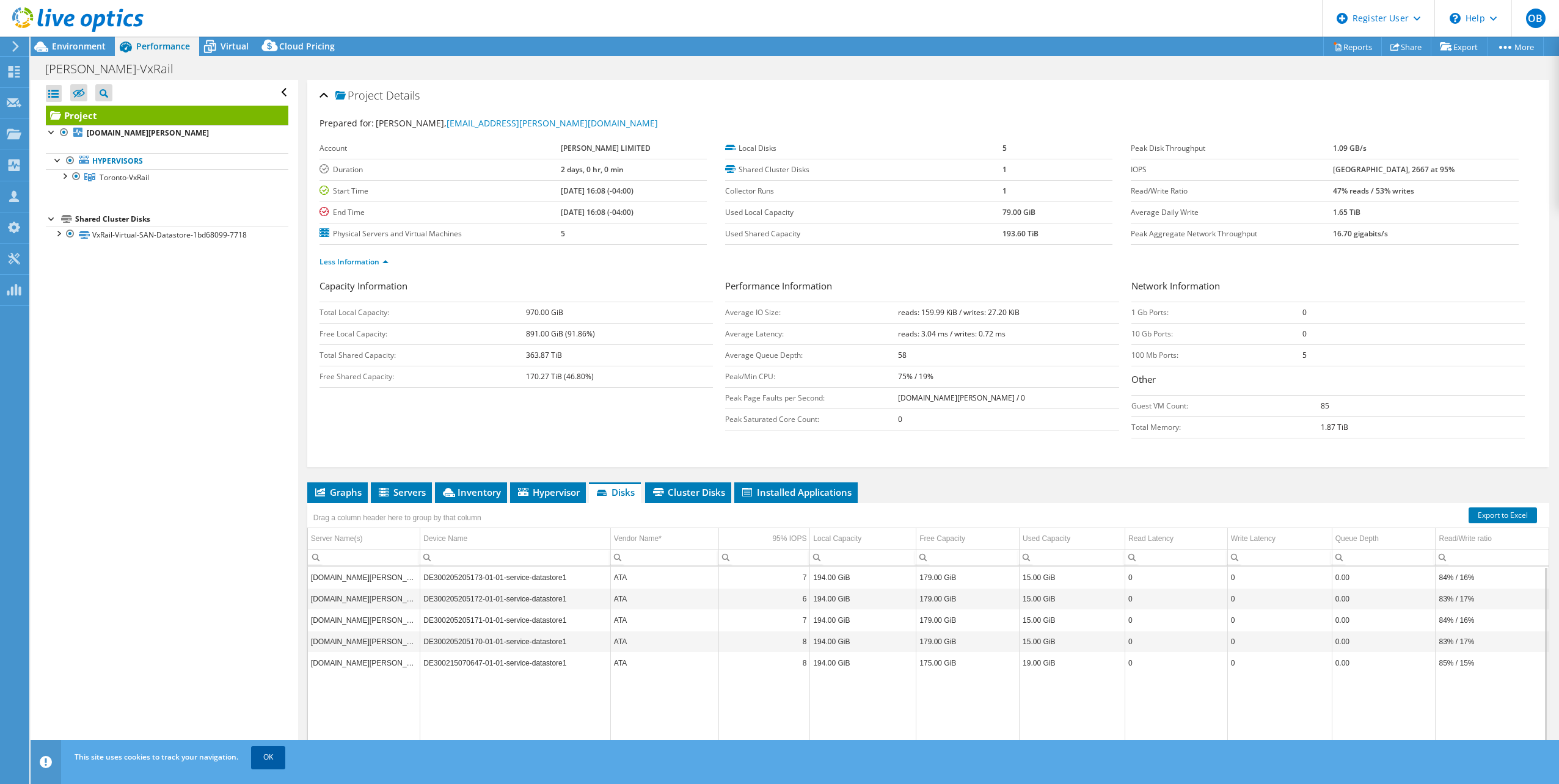
click at [272, 761] on link "OK" at bounding box center [268, 757] width 34 height 22
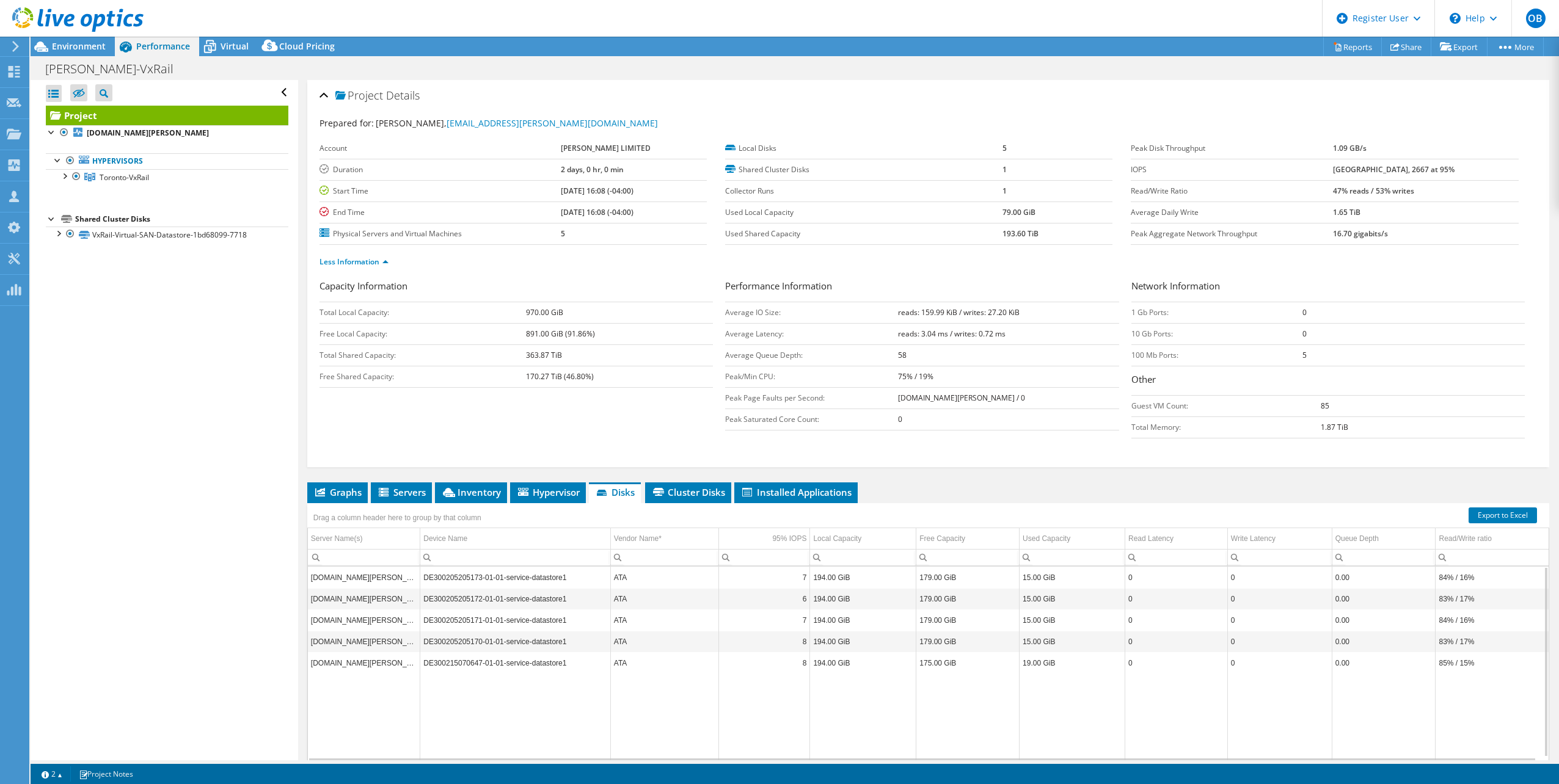
click at [941, 483] on ul "Graphs Servers Inventory Hypervisor Disks Cluster Disks Installed Applications" at bounding box center [928, 493] width 1242 height 21
click at [661, 498] on span "Cluster Disks" at bounding box center [688, 492] width 74 height 12
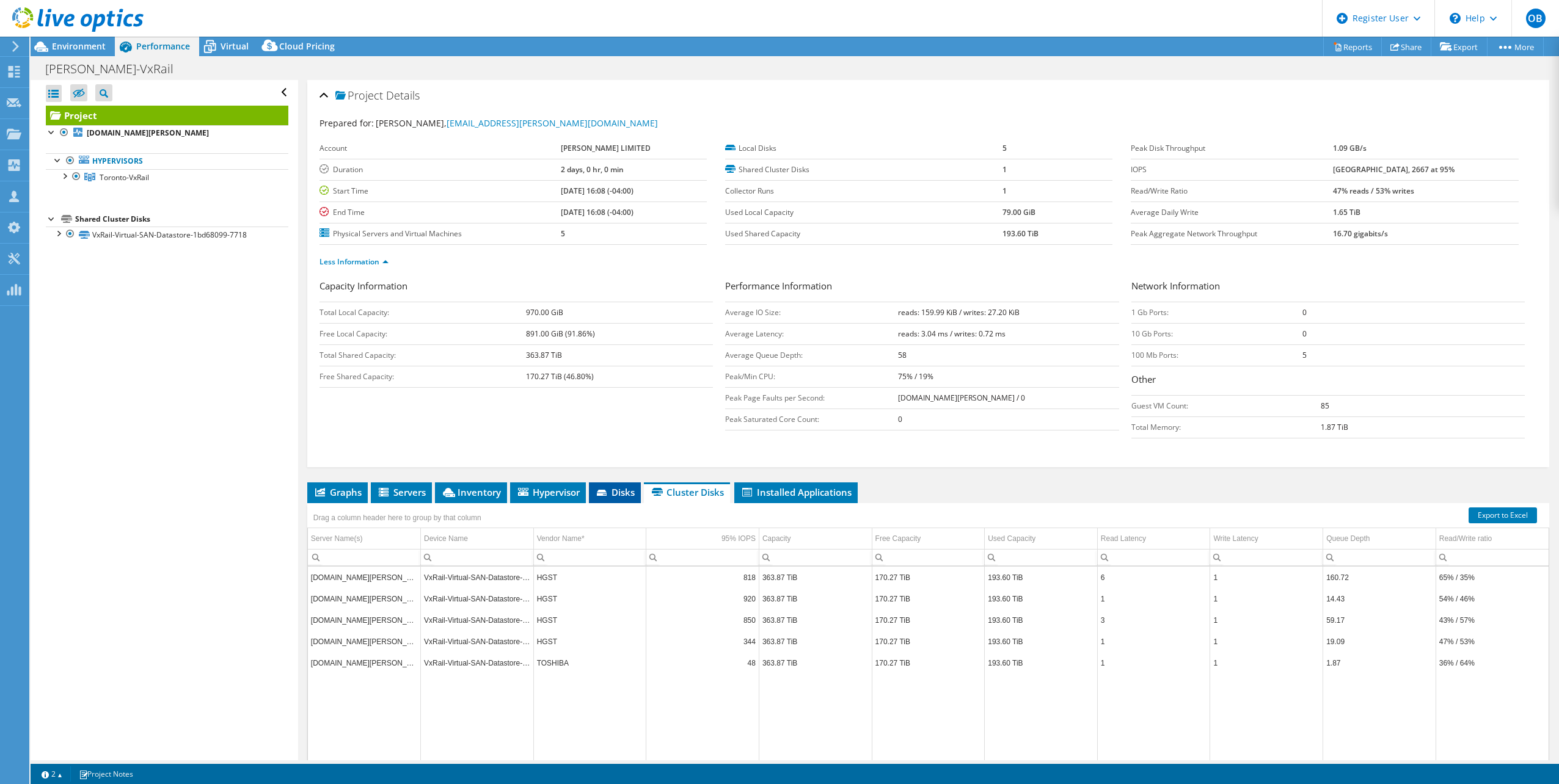
click at [619, 492] on span "Disks" at bounding box center [615, 492] width 40 height 12
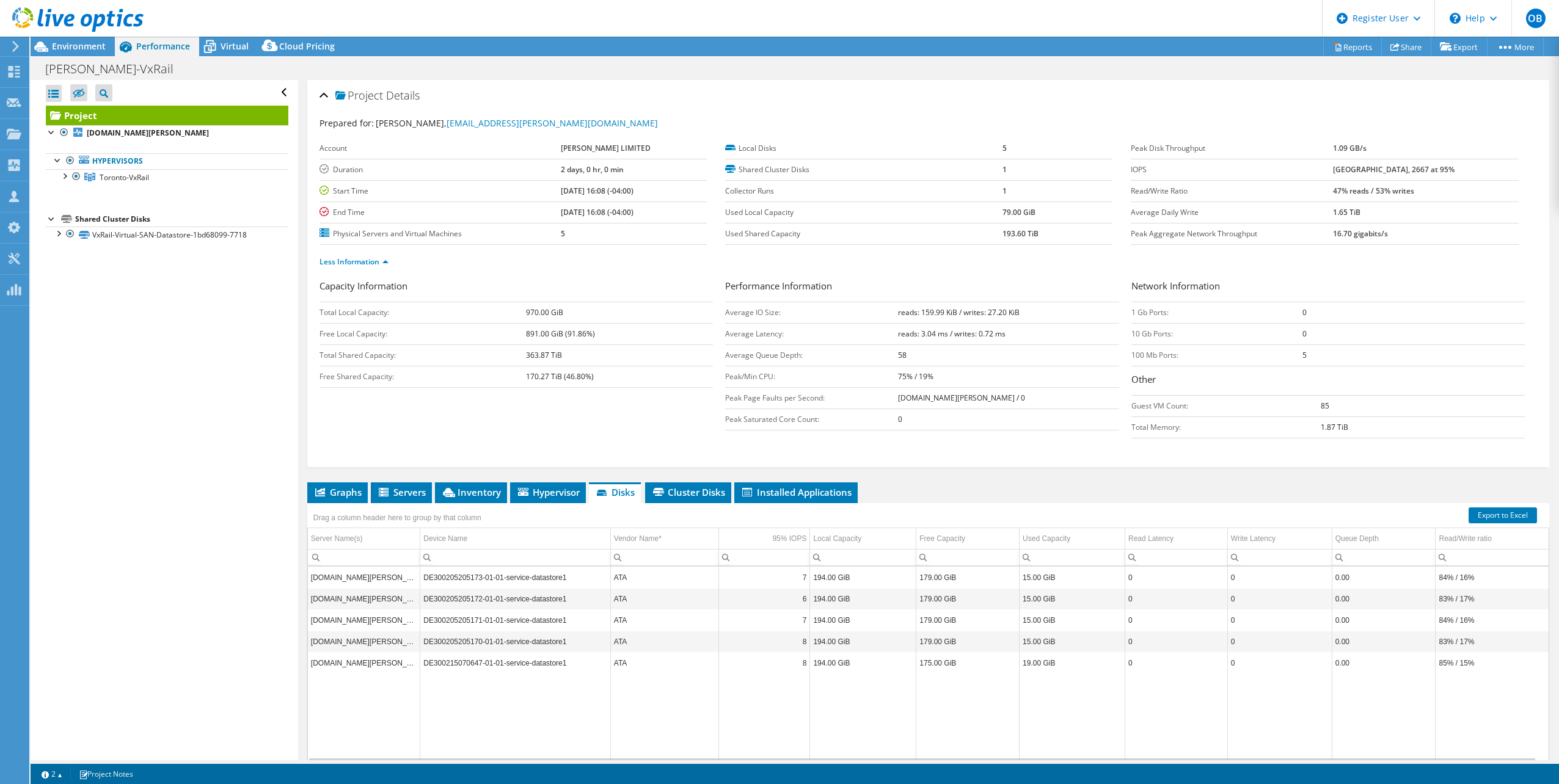
click at [1129, 454] on div "Capacity Information Total Local Capacity: 970.00 GiB Free Local Capacity: 891.…" at bounding box center [928, 371] width 1217 height 185
click at [222, 43] on span "Virtual" at bounding box center [235, 46] width 28 height 12
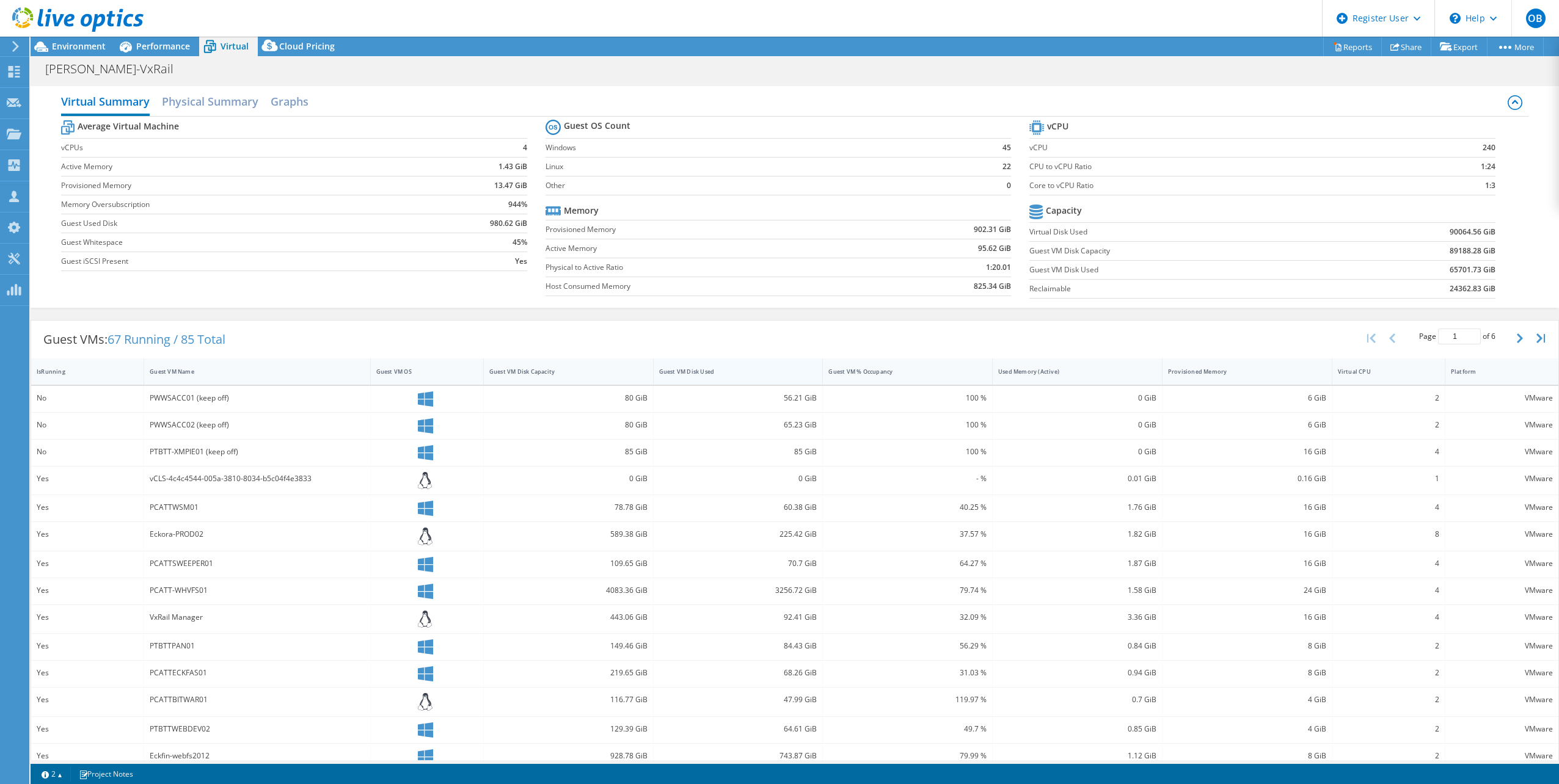
click at [723, 374] on div "Guest VM Disk Used" at bounding box center [730, 372] width 144 height 8
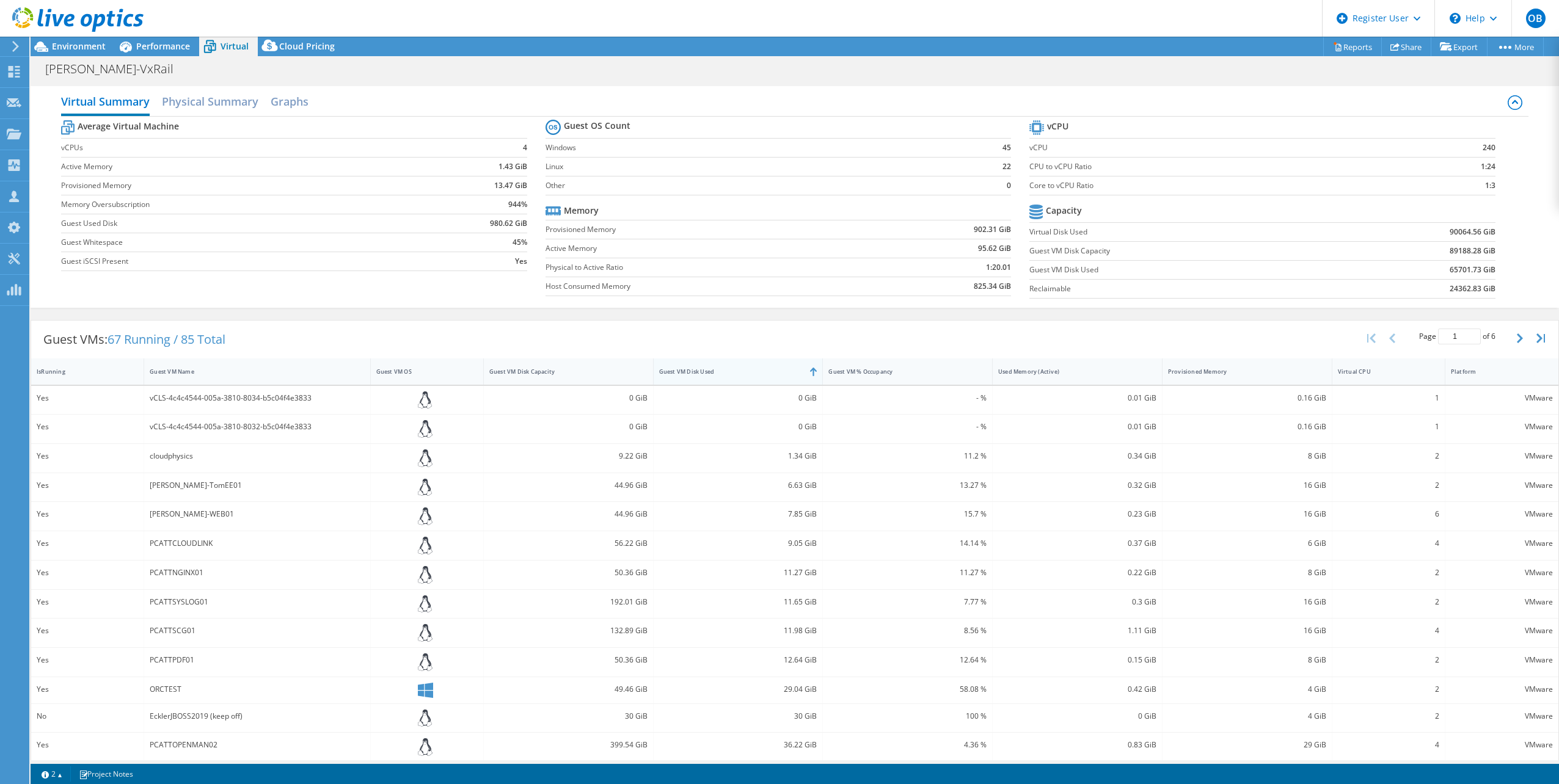
click at [801, 375] on div "Guest VM Disk Used" at bounding box center [731, 372] width 154 height 19
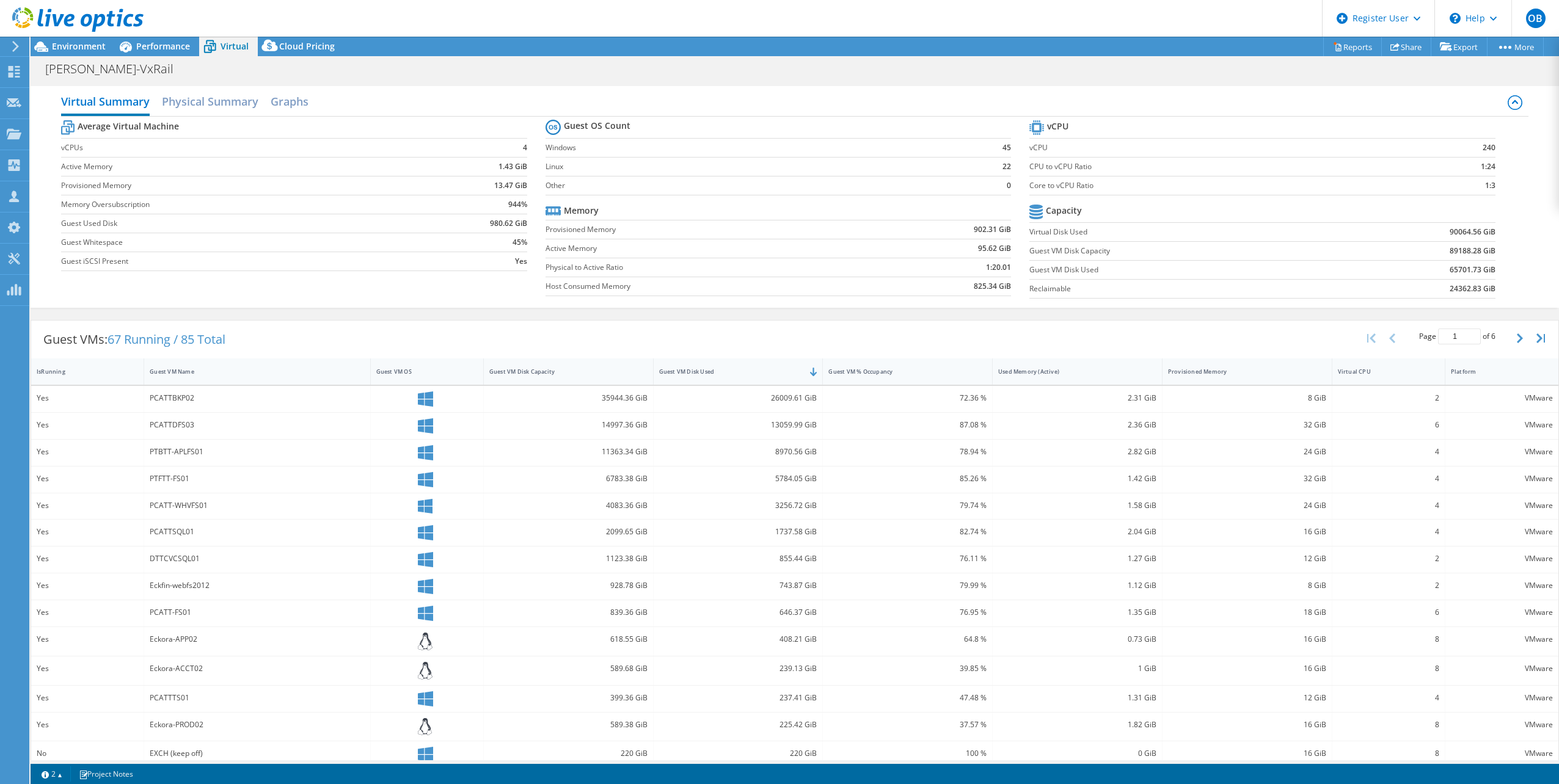
click at [170, 399] on div "PCATTBKP02" at bounding box center [256, 398] width 214 height 13
click at [787, 402] on div "26009.61 GiB" at bounding box center [738, 398] width 158 height 13
click at [785, 399] on div "26009.61 GiB" at bounding box center [738, 398] width 158 height 13
click at [784, 401] on div "26009.61 GiB" at bounding box center [738, 398] width 158 height 13
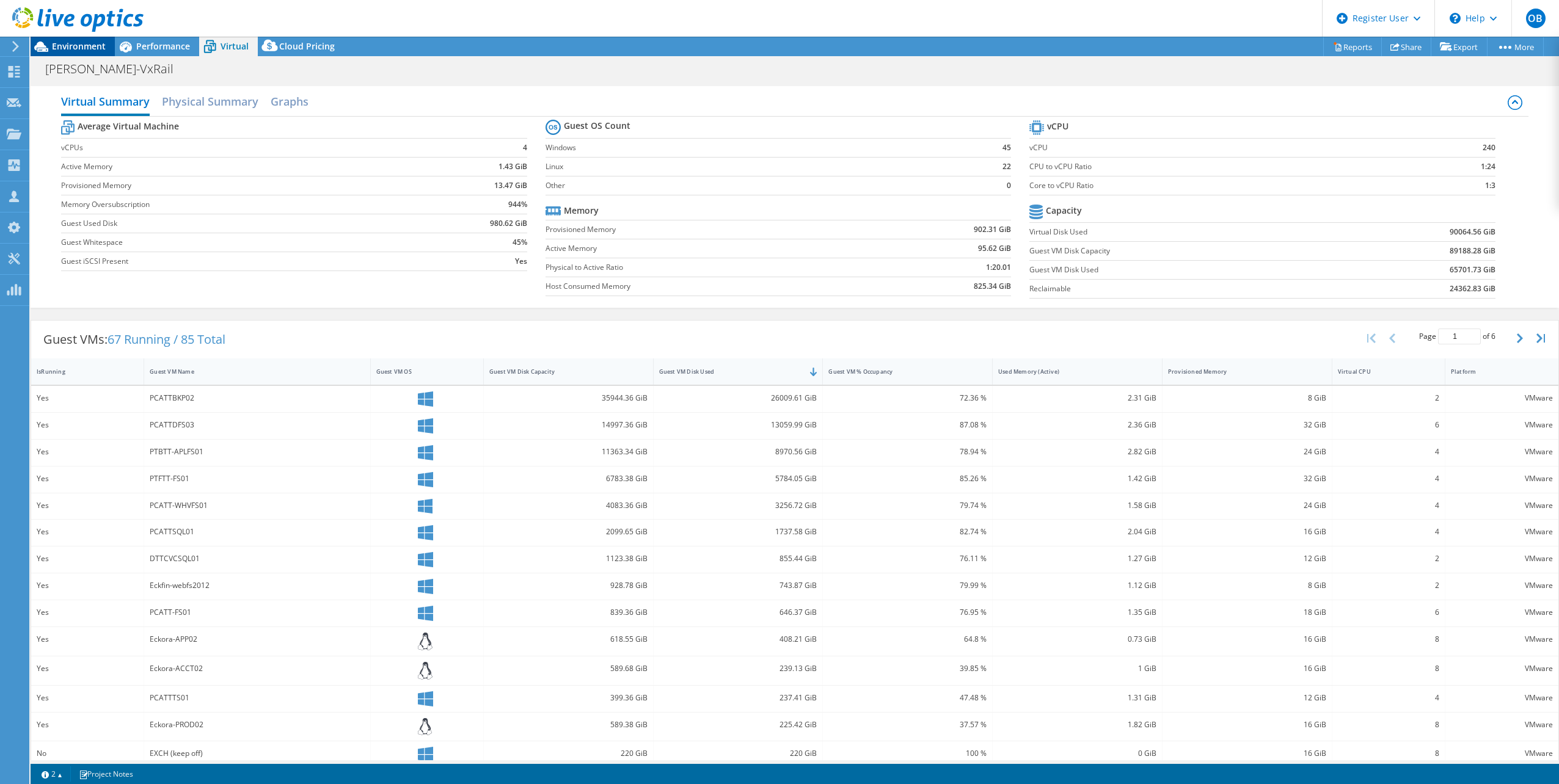
click at [80, 46] on span "Environment" at bounding box center [79, 46] width 54 height 12
